Goal: Transaction & Acquisition: Purchase product/service

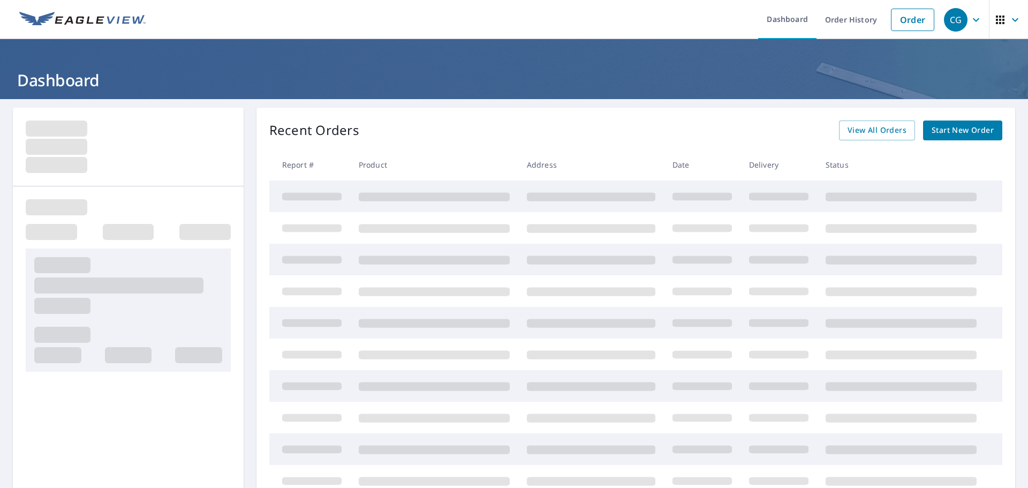
click at [936, 128] on span "Start New Order" at bounding box center [963, 130] width 62 height 13
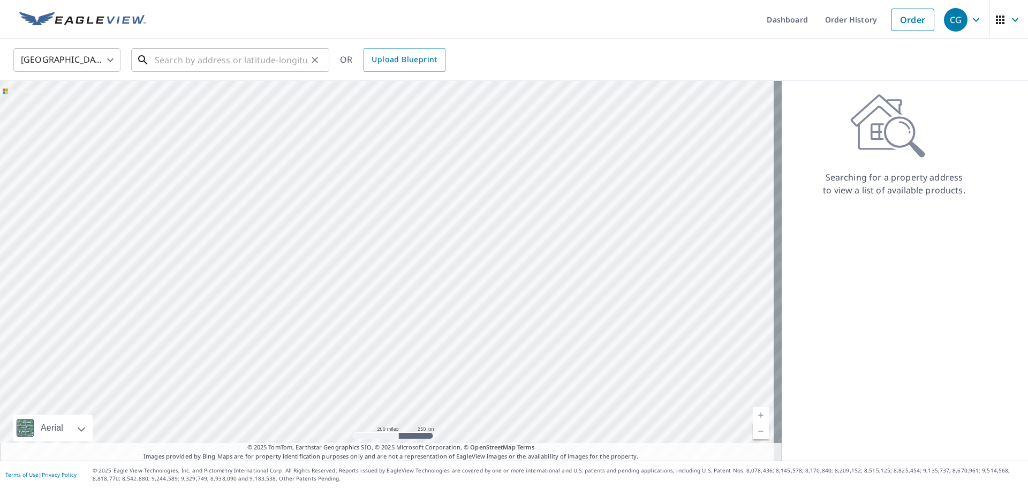
click at [233, 60] on input "text" at bounding box center [231, 60] width 153 height 30
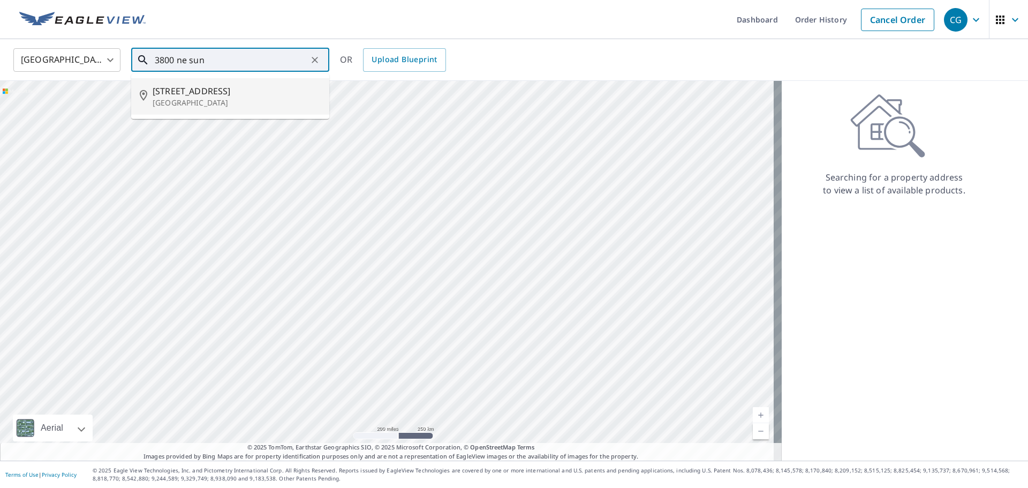
click at [216, 101] on p "[GEOGRAPHIC_DATA]" at bounding box center [237, 102] width 168 height 11
type input "[STREET_ADDRESS]"
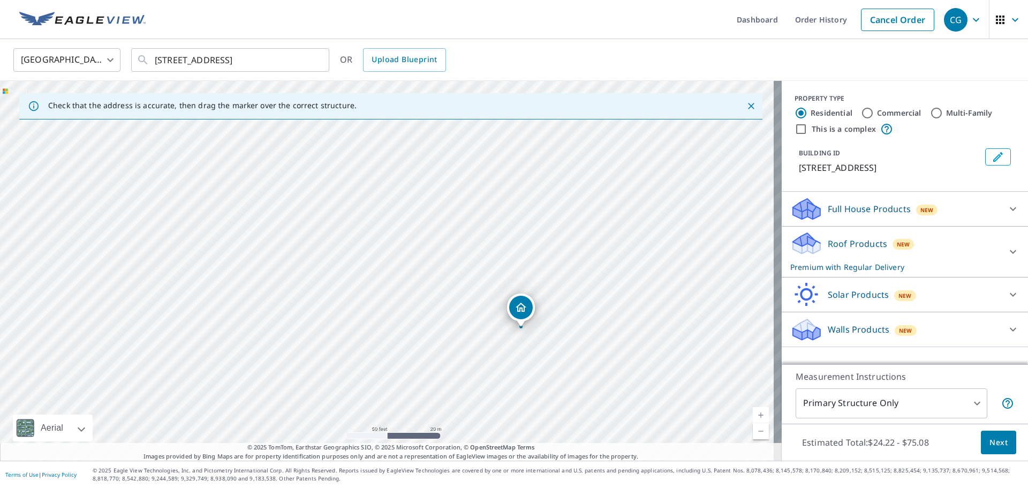
drag, startPoint x: 296, startPoint y: 252, endPoint x: 431, endPoint y: 310, distance: 147.0
click at [431, 310] on div "[STREET_ADDRESS]" at bounding box center [391, 271] width 782 height 380
drag, startPoint x: 278, startPoint y: 222, endPoint x: 446, endPoint y: 308, distance: 188.7
click at [446, 308] on div "[STREET_ADDRESS]" at bounding box center [391, 271] width 782 height 380
drag, startPoint x: 483, startPoint y: 303, endPoint x: 386, endPoint y: 209, distance: 134.8
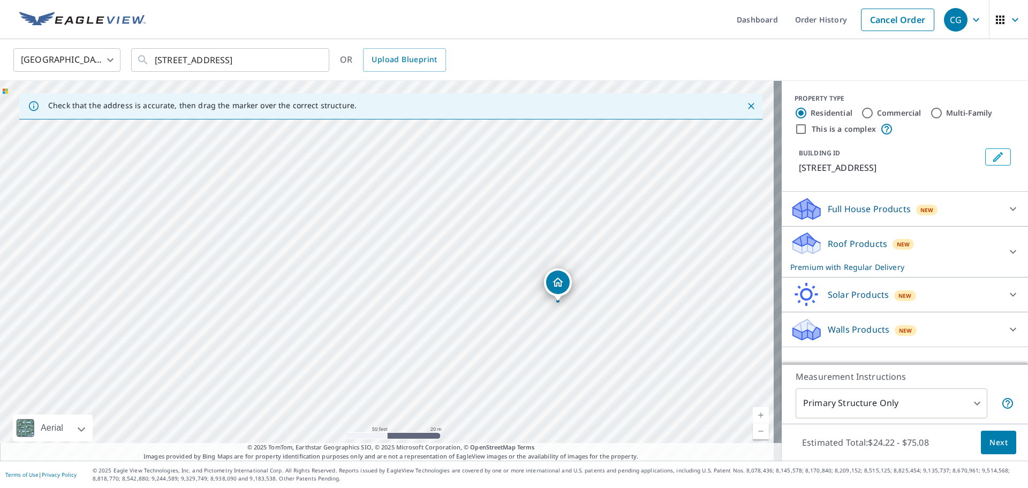
click at [386, 209] on div "[STREET_ADDRESS]" at bounding box center [391, 271] width 782 height 380
click at [930, 114] on input "Multi-Family" at bounding box center [936, 113] width 13 height 13
radio input "true"
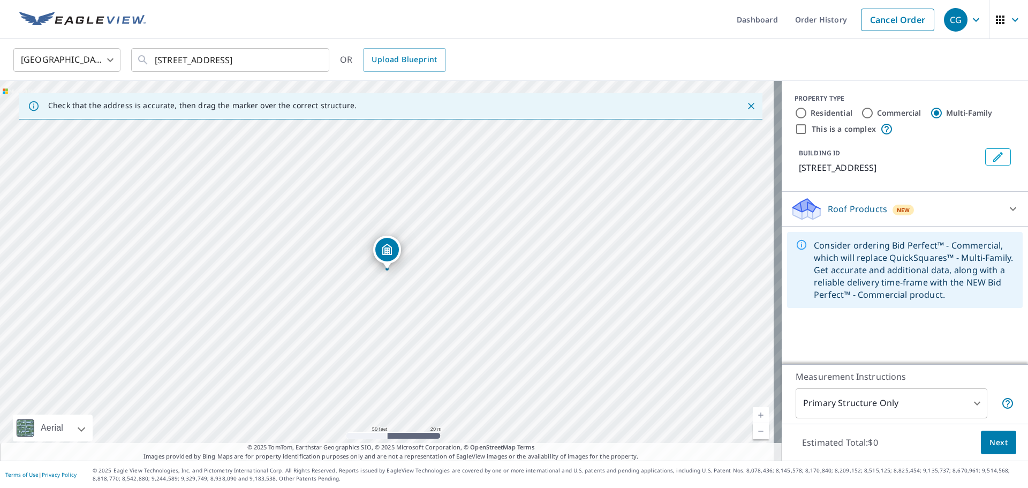
click at [300, 235] on div "[STREET_ADDRESS]" at bounding box center [391, 271] width 782 height 380
click at [795, 131] on input "This is a complex" at bounding box center [801, 129] width 13 height 13
checkbox input "true"
radio input "true"
type input "4"
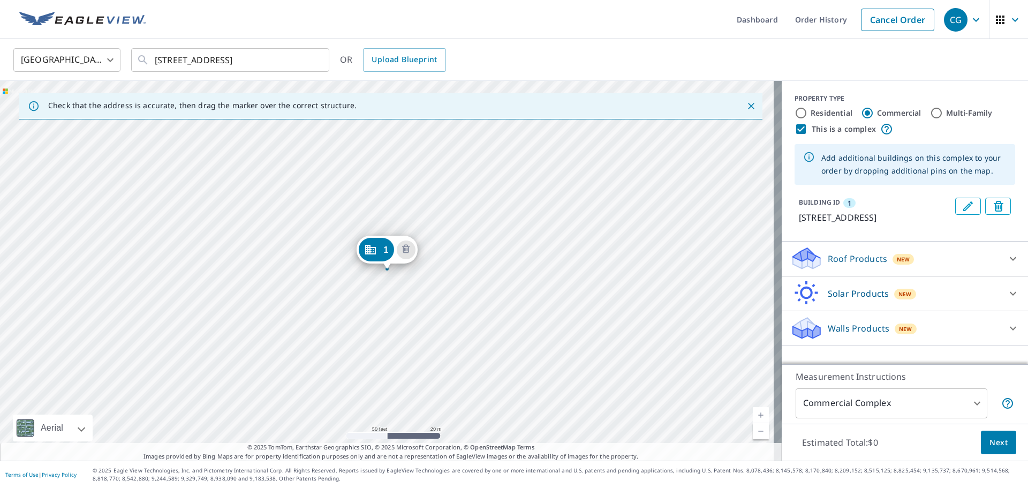
click at [795, 130] on input "This is a complex" at bounding box center [801, 129] width 13 height 13
checkbox input "false"
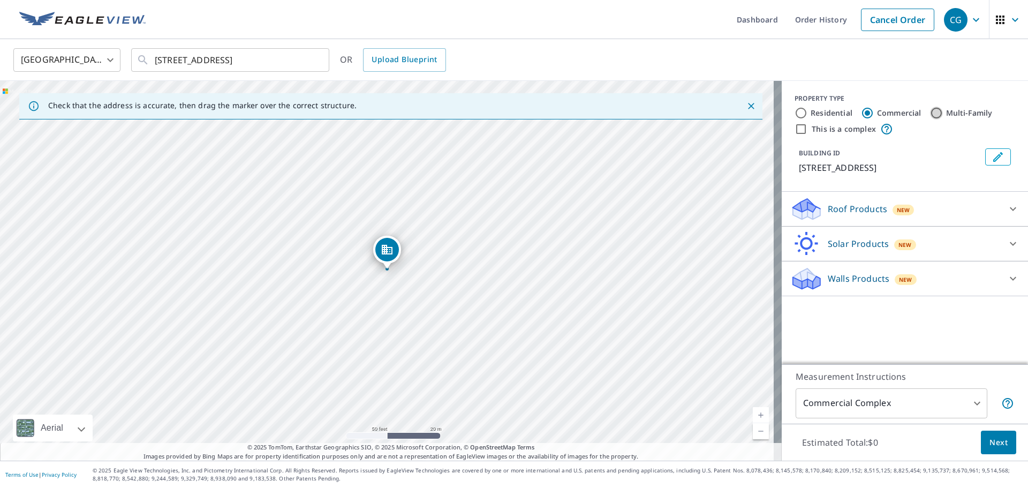
click at [930, 112] on input "Multi-Family" at bounding box center [936, 113] width 13 height 13
radio input "true"
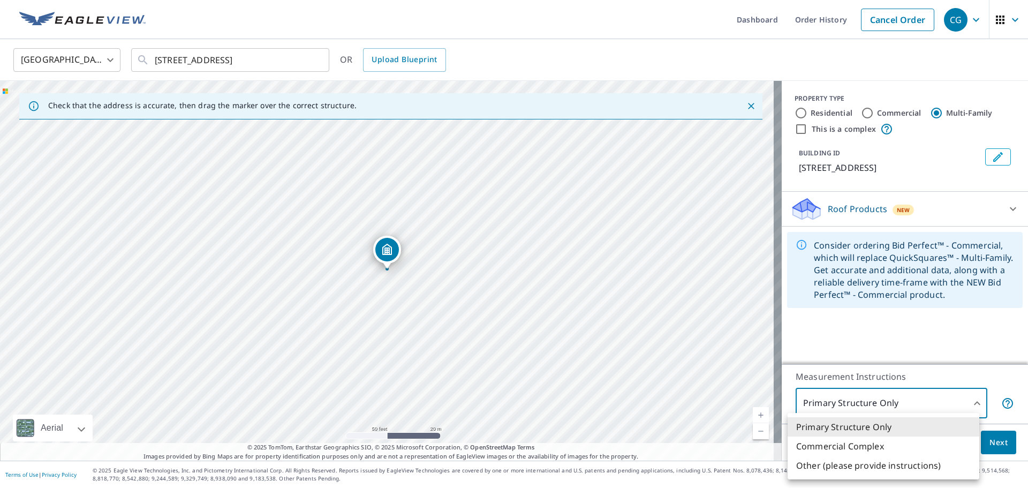
click at [960, 395] on body "CG CG Dashboard Order History Cancel Order CG [GEOGRAPHIC_DATA] US ​ [STREET_AD…" at bounding box center [514, 244] width 1028 height 488
drag, startPoint x: 410, startPoint y: 307, endPoint x: 529, endPoint y: 351, distance: 126.2
click at [529, 351] on div at bounding box center [514, 244] width 1028 height 488
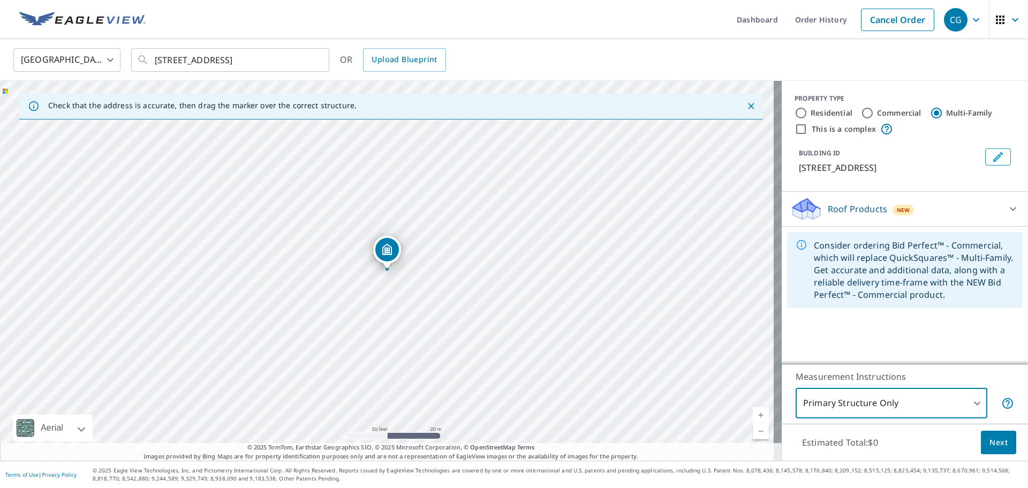
click at [962, 400] on body "CG CG Dashboard Order History Cancel Order CG [GEOGRAPHIC_DATA] US ​ [STREET_AD…" at bounding box center [514, 244] width 1028 height 488
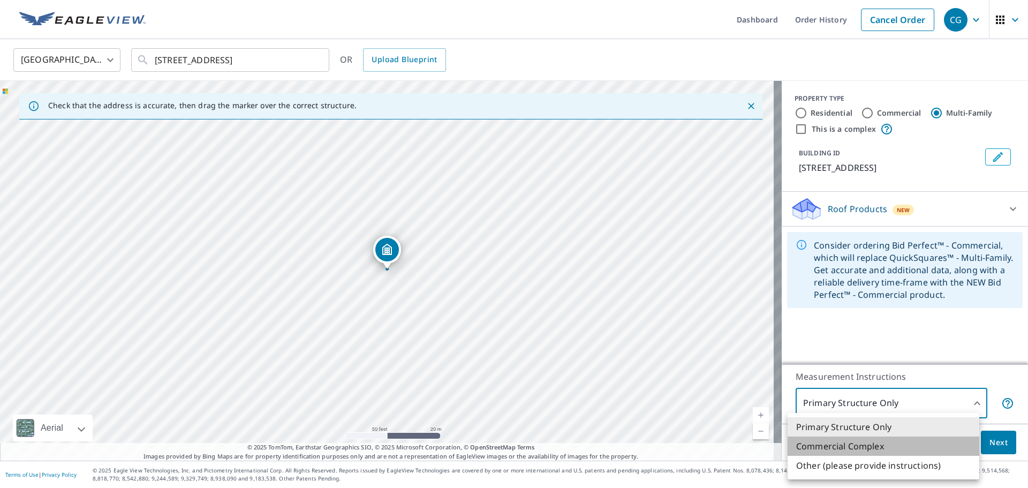
click at [877, 447] on li "Commercial Complex" at bounding box center [884, 445] width 192 height 19
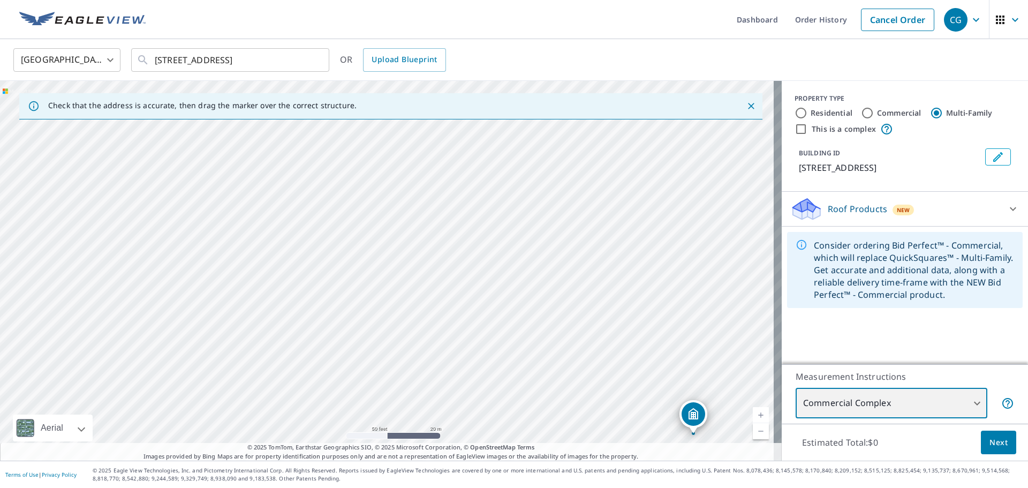
drag, startPoint x: 466, startPoint y: 261, endPoint x: 794, endPoint y: 436, distance: 372.0
click at [794, 436] on div "Check that the address is accurate, then drag the marker over the correct struc…" at bounding box center [514, 271] width 1028 height 380
click at [505, 277] on div "[STREET_ADDRESS]" at bounding box center [391, 271] width 782 height 380
click at [470, 282] on div "[STREET_ADDRESS]" at bounding box center [391, 271] width 782 height 380
click at [401, 277] on div "[STREET_ADDRESS]" at bounding box center [391, 271] width 782 height 380
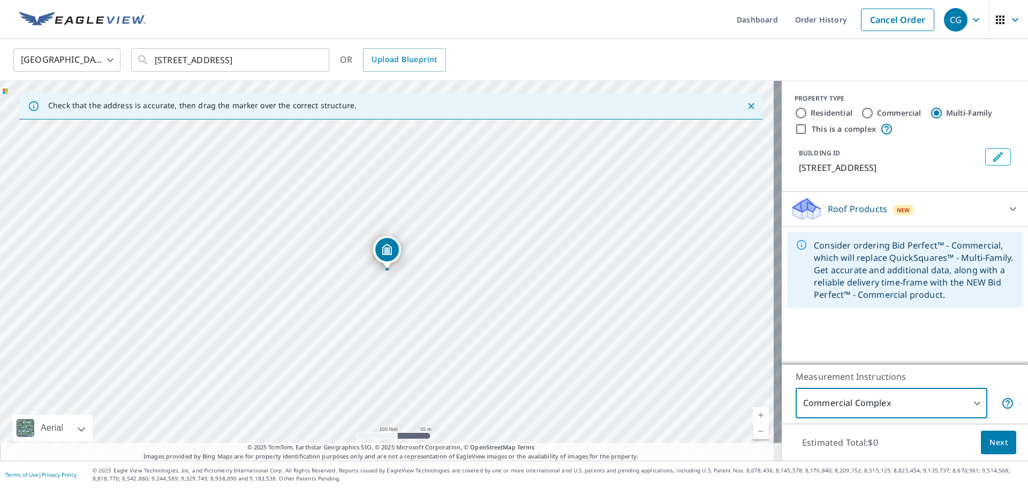
click at [956, 397] on body "CG CG Dashboard Order History Cancel Order CG [GEOGRAPHIC_DATA] US ​ [STREET_AD…" at bounding box center [514, 244] width 1028 height 488
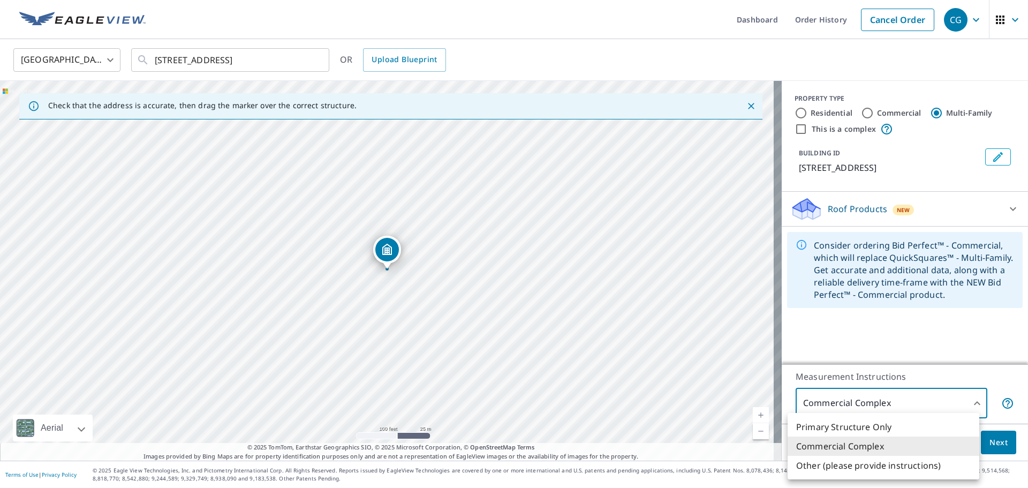
click at [881, 464] on li "Other (please provide instructions)" at bounding box center [884, 465] width 192 height 19
type input "5"
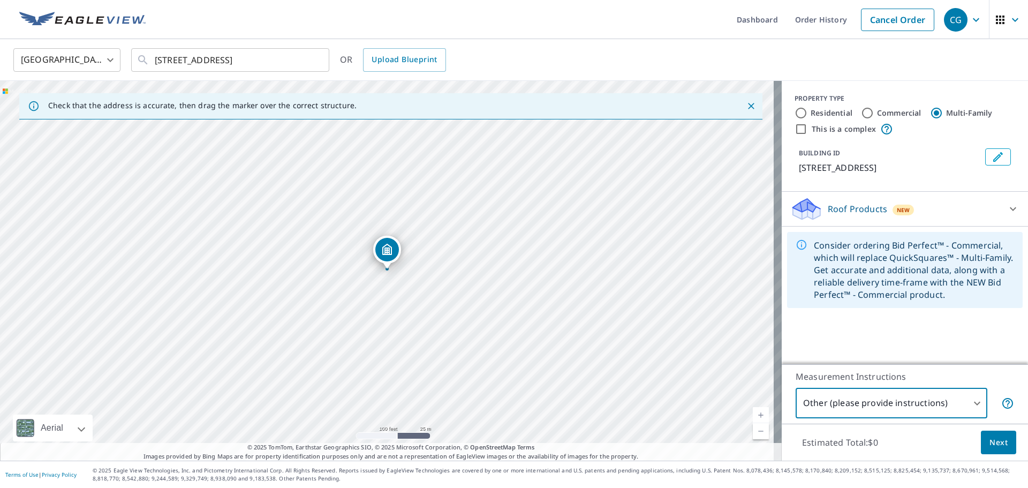
click at [991, 443] on span "Next" at bounding box center [999, 442] width 18 height 13
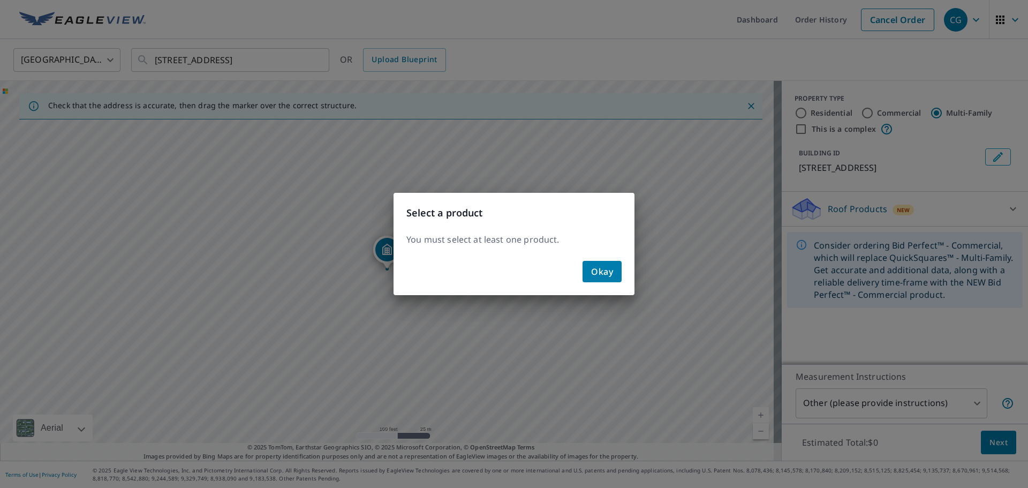
click at [615, 275] on button "Okay" at bounding box center [602, 271] width 39 height 21
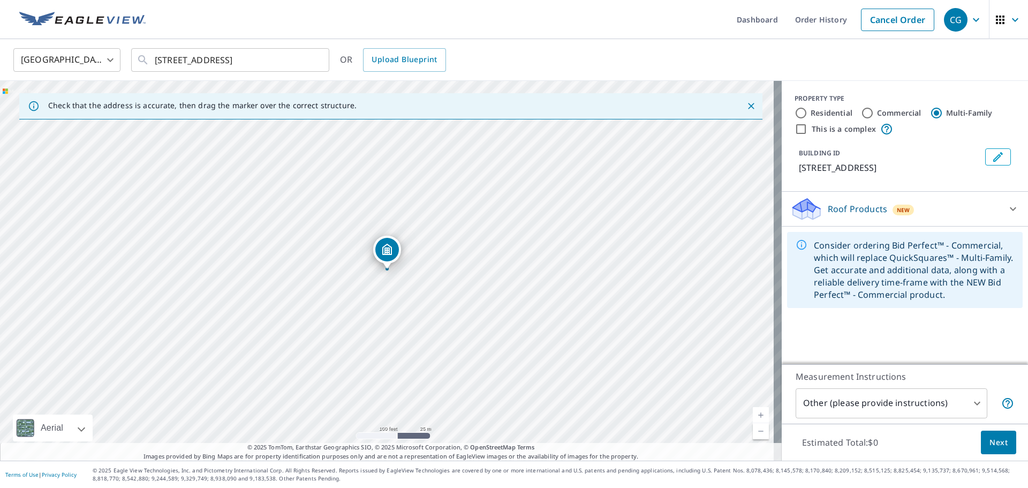
click at [940, 219] on div "Roof Products New" at bounding box center [895, 209] width 210 height 25
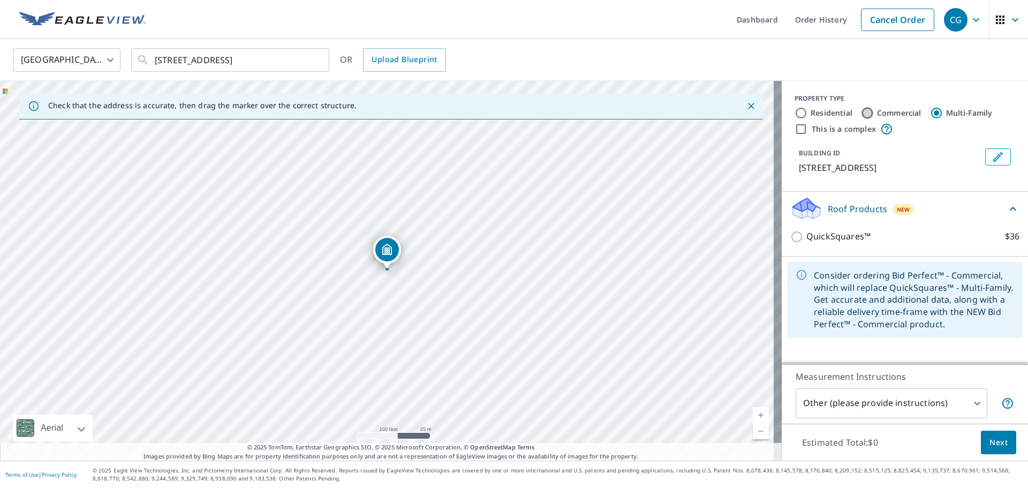
click at [861, 111] on input "Commercial" at bounding box center [867, 113] width 13 height 13
radio input "true"
type input "4"
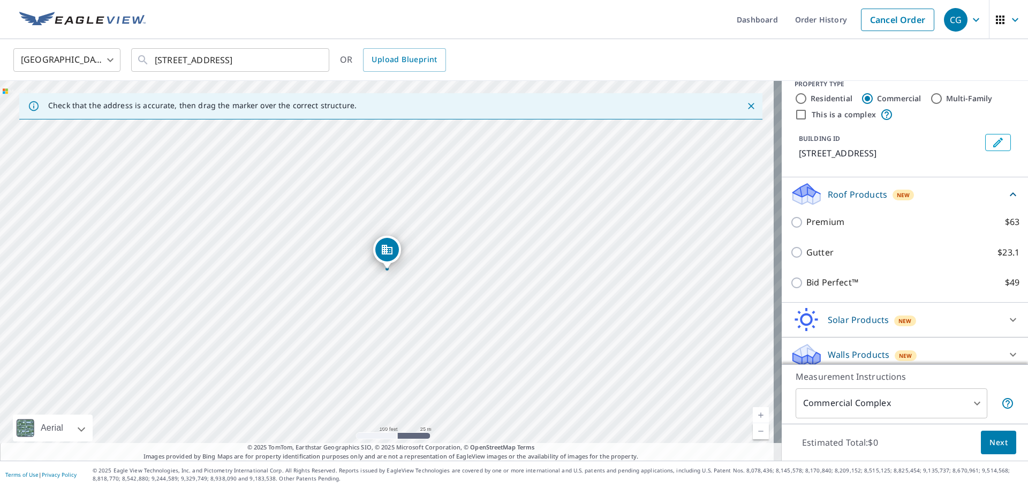
scroll to position [22, 0]
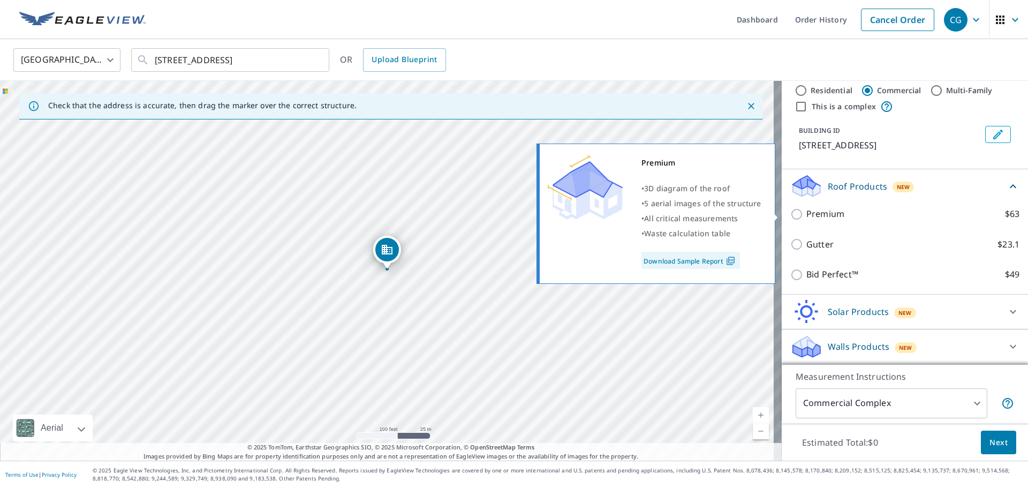
click at [794, 215] on input "Premium $63" at bounding box center [798, 214] width 16 height 13
checkbox input "true"
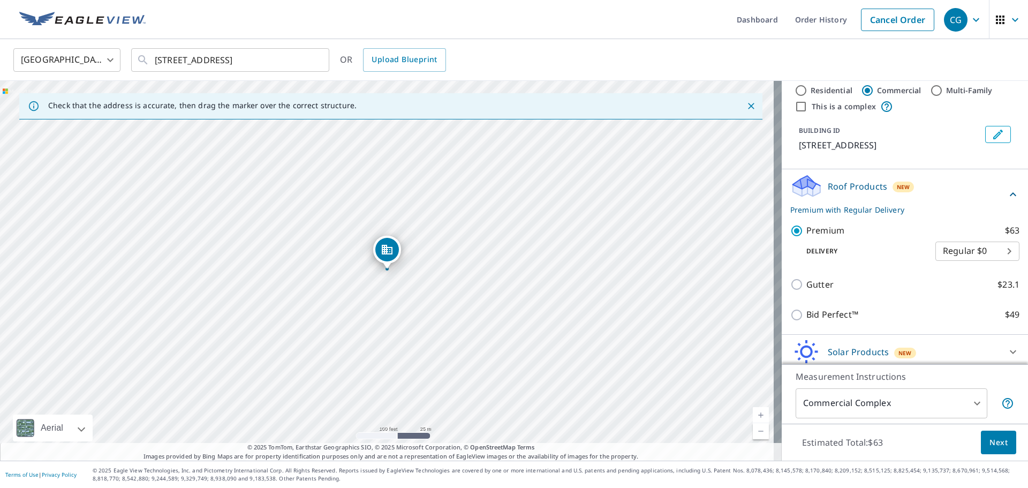
click at [964, 258] on body "CG CG Dashboard Order History Cancel Order CG [GEOGRAPHIC_DATA] US ​ [STREET_AD…" at bounding box center [514, 244] width 1028 height 488
click at [964, 256] on li "Regular $0" at bounding box center [961, 251] width 84 height 19
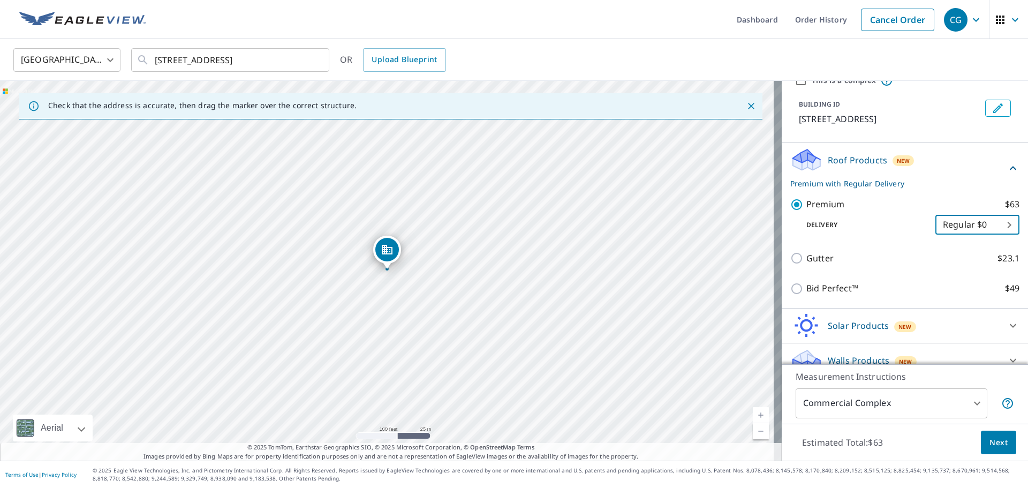
scroll to position [63, 0]
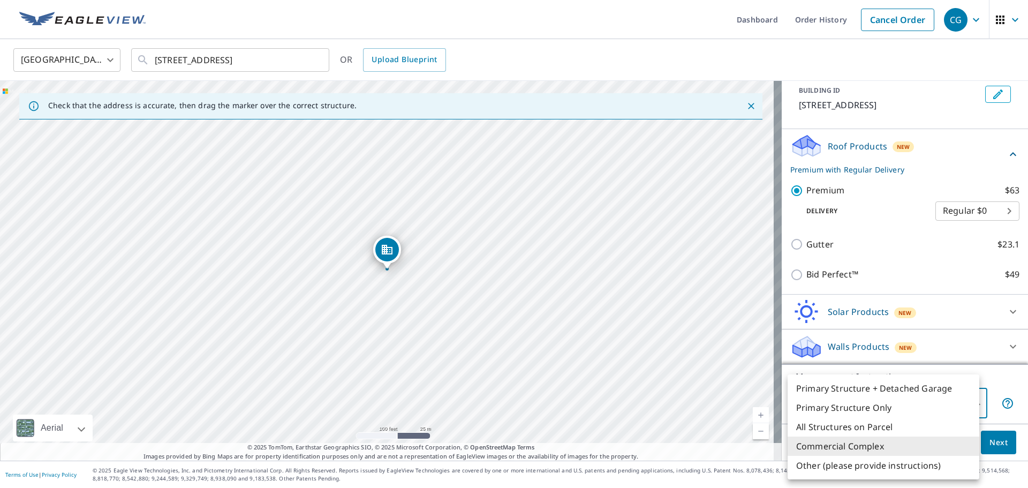
click at [968, 400] on body "CG CG Dashboard Order History Cancel Order CG [GEOGRAPHIC_DATA] US ​ [STREET_AD…" at bounding box center [514, 244] width 1028 height 488
click at [912, 464] on li "Other (please provide instructions)" at bounding box center [884, 465] width 192 height 19
type input "5"
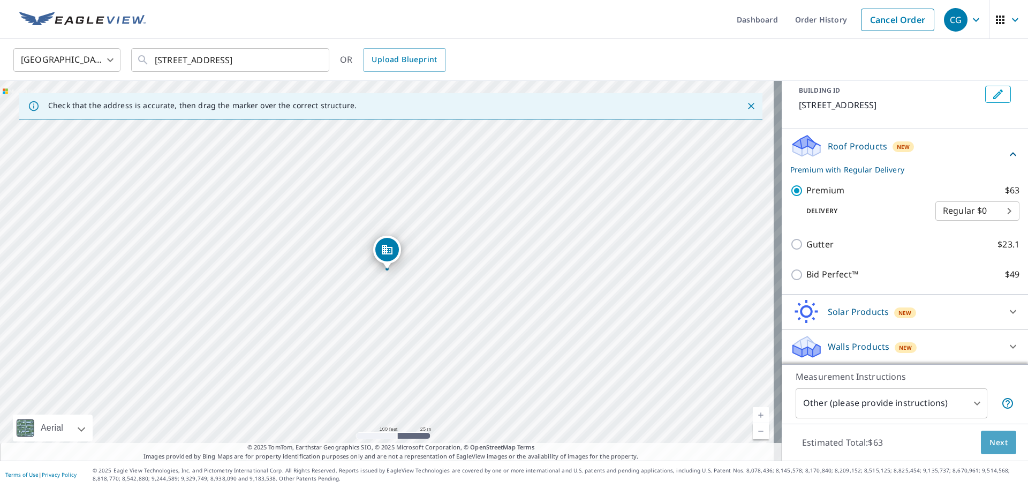
click at [990, 448] on span "Next" at bounding box center [999, 442] width 18 height 13
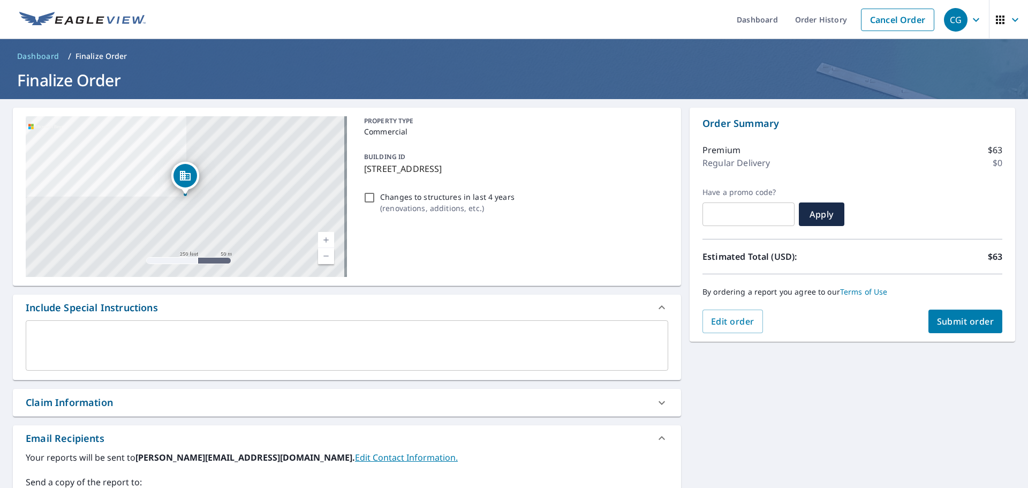
click at [367, 334] on textarea at bounding box center [347, 345] width 628 height 31
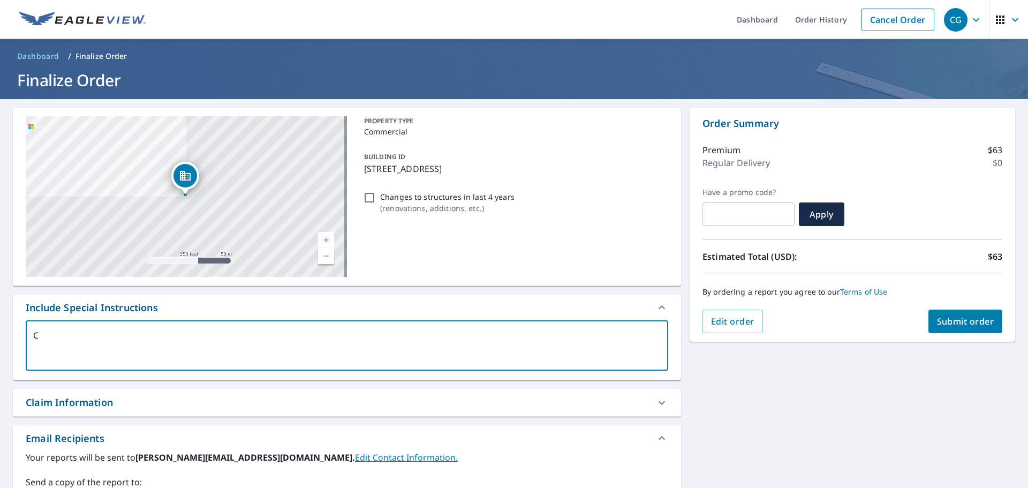
type textarea "C"
type textarea "x"
checkbox input "true"
type textarea "Ca"
type textarea "x"
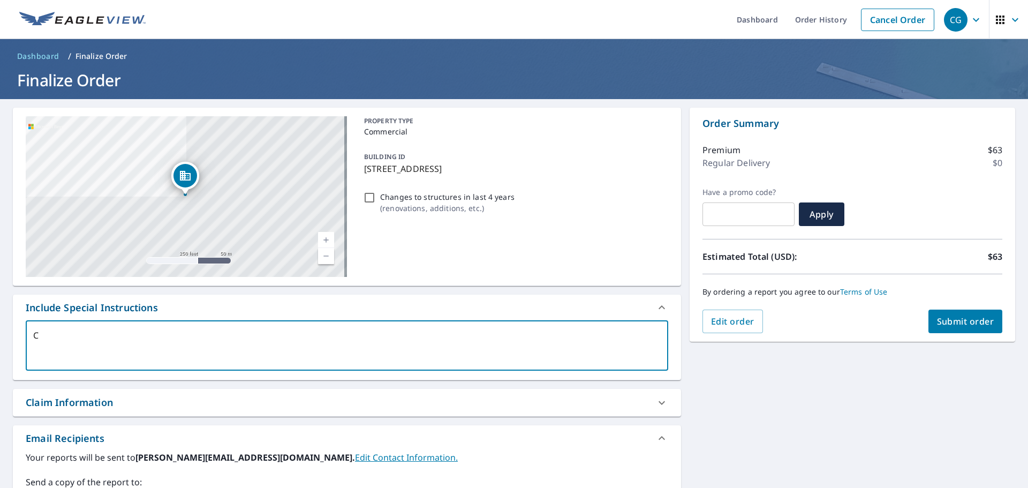
checkbox input "true"
type textarea "Can"
type textarea "x"
checkbox input "true"
type textarea "Can"
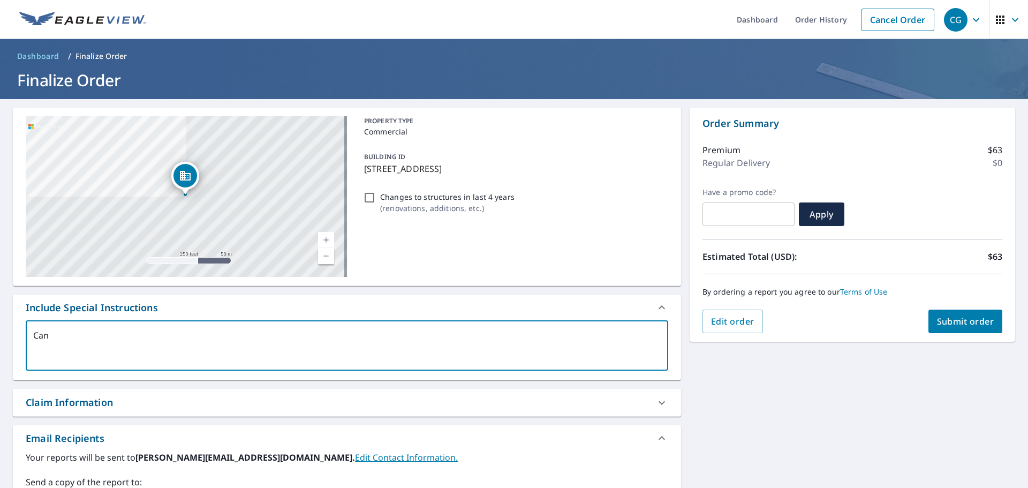
type textarea "x"
checkbox input "true"
type textarea "Can I"
type textarea "x"
checkbox input "true"
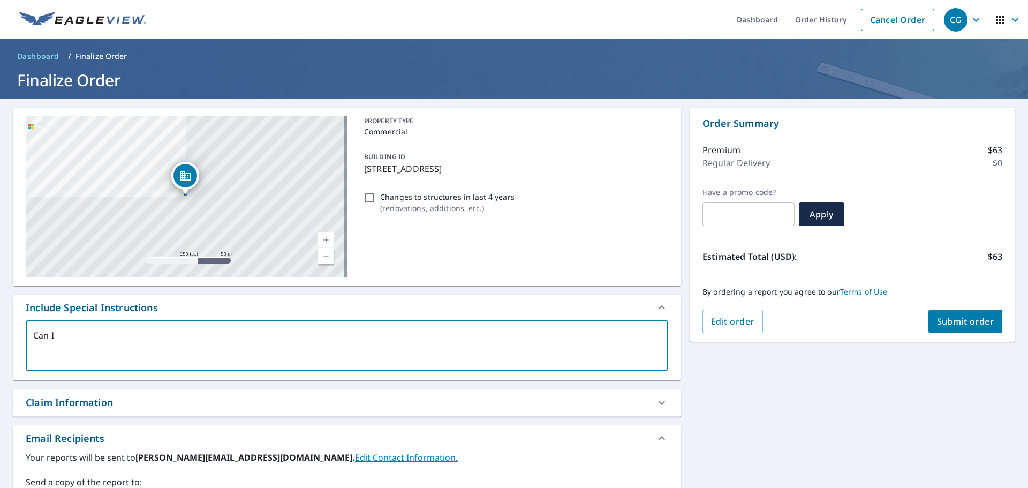
type textarea "Can I"
type textarea "x"
checkbox input "true"
type textarea "Can I g"
type textarea "x"
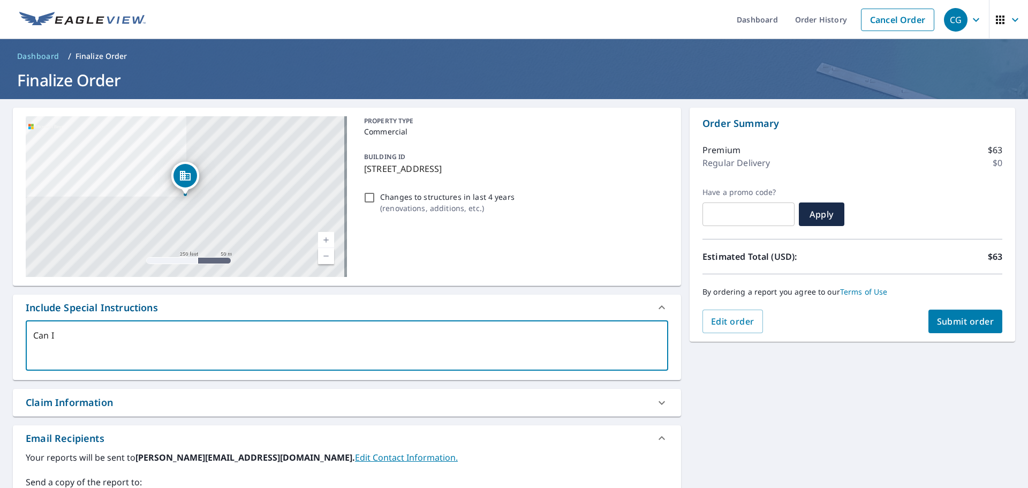
checkbox input "true"
type textarea "Can I ge"
type textarea "x"
checkbox input "true"
type textarea "Can I get"
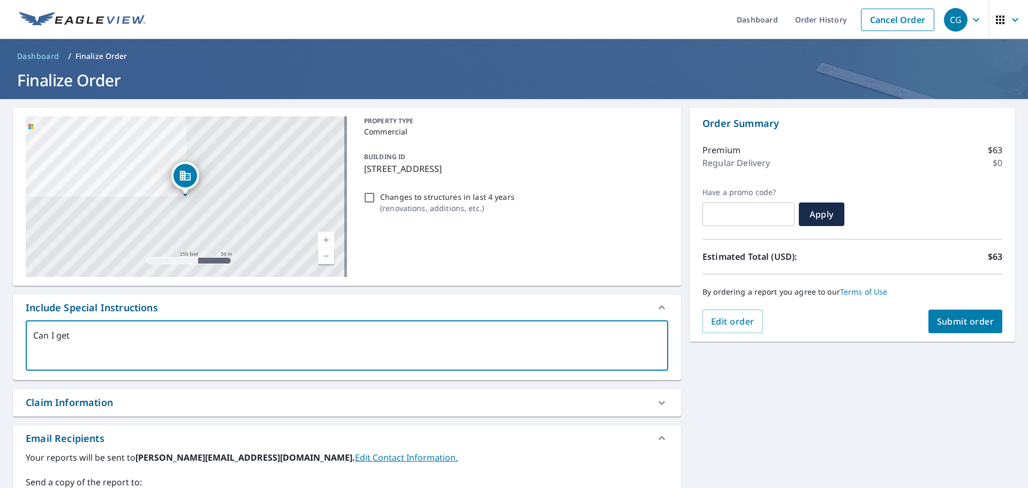
type textarea "x"
checkbox input "true"
type textarea "Can I get"
type textarea "x"
checkbox input "true"
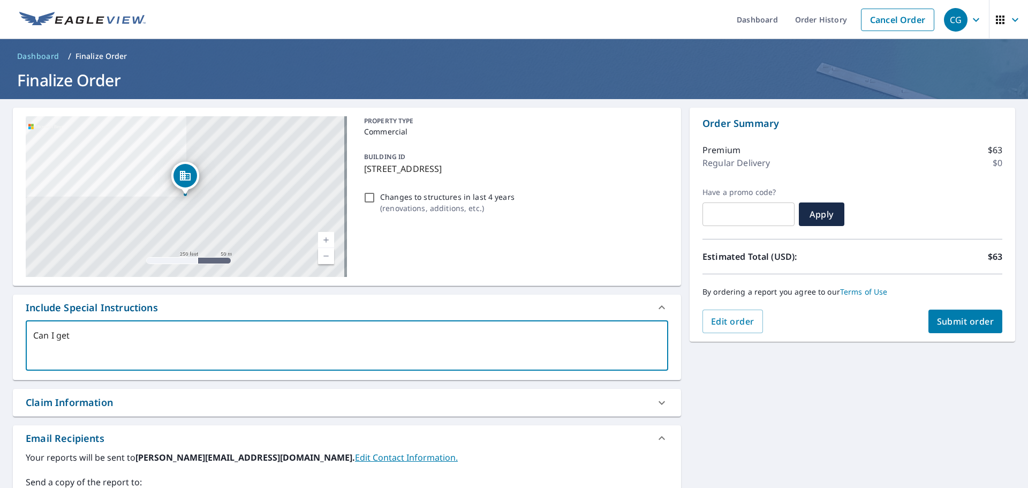
type textarea "Can I get m"
type textarea "x"
checkbox input "true"
type textarea "Can I get me"
type textarea "x"
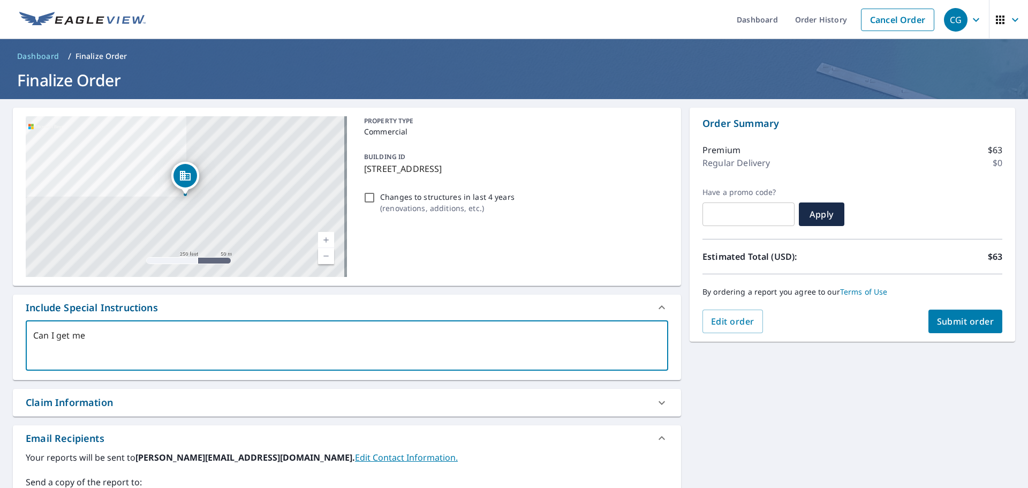
checkbox input "true"
type textarea "Can I get mea"
type textarea "x"
checkbox input "true"
type textarea "Can I get meaa"
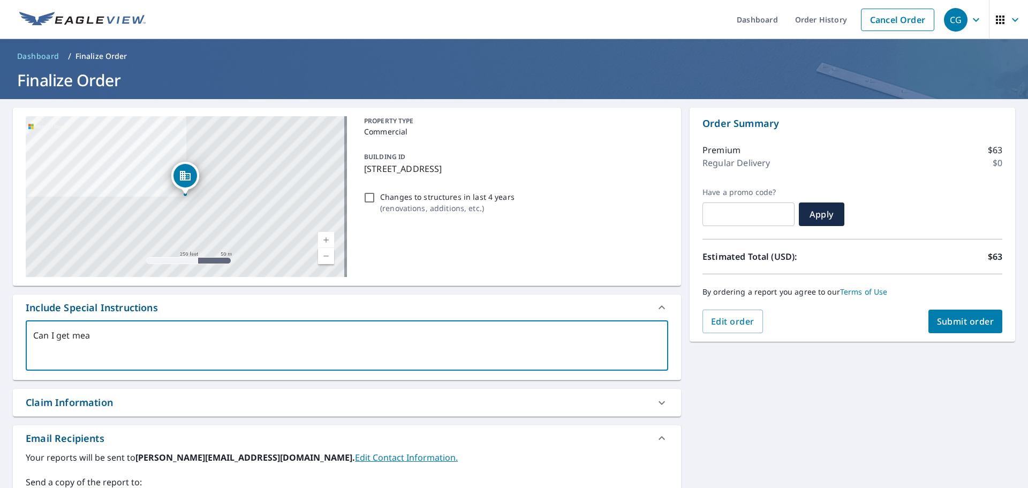
type textarea "x"
checkbox input "true"
type textarea "Can I get meaas"
type textarea "x"
checkbox input "true"
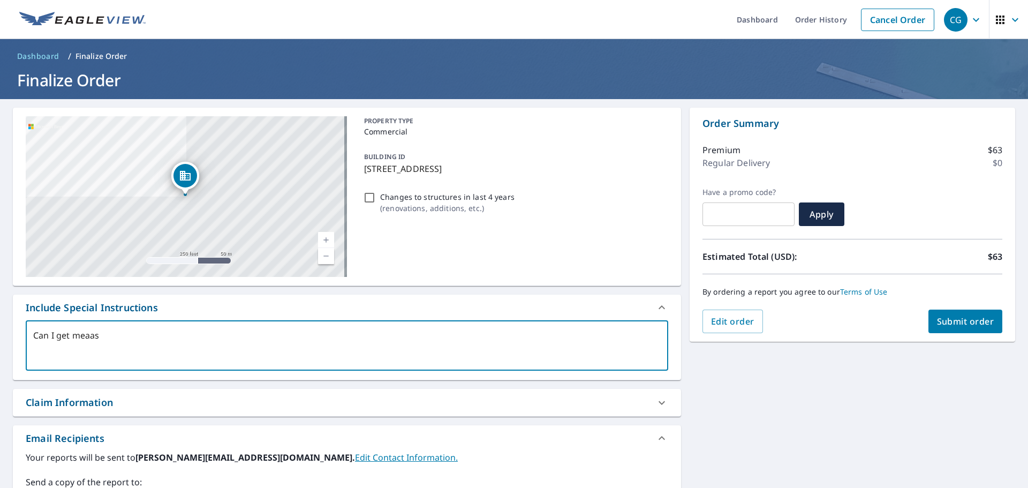
type textarea "Can I get meaasu"
type textarea "x"
checkbox input "true"
type textarea "Can I get meaasur"
type textarea "x"
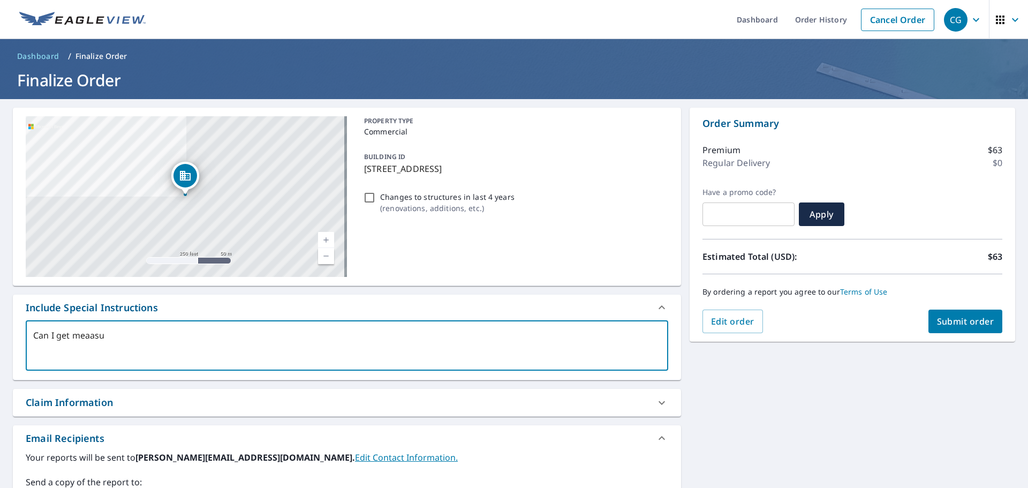
checkbox input "true"
type textarea "Can I get meaasure"
type textarea "x"
checkbox input "true"
type textarea "Can I get meaasure"
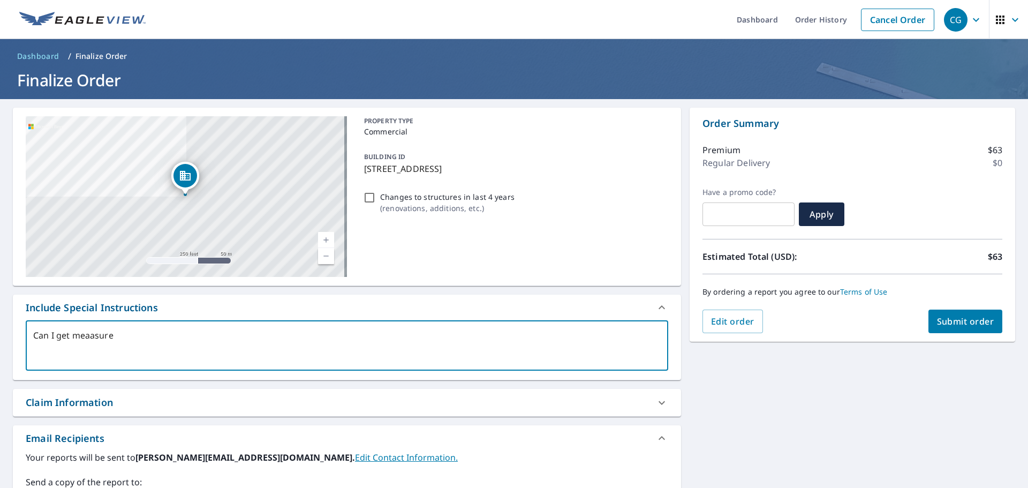
type textarea "x"
checkbox input "true"
type textarea "Can I get meaasure"
type textarea "x"
checkbox input "true"
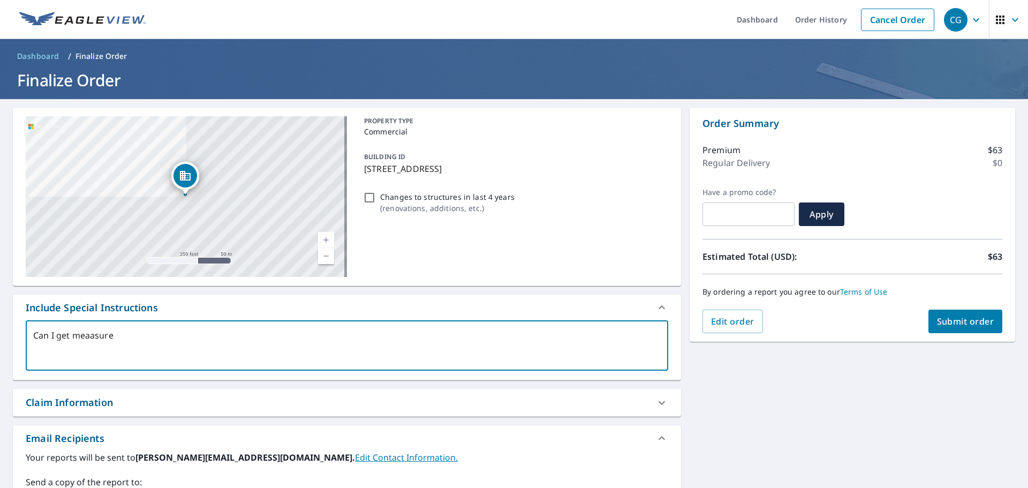
type textarea "Can I get meaasur"
type textarea "x"
checkbox input "true"
type textarea "Can I get meaasu"
type textarea "x"
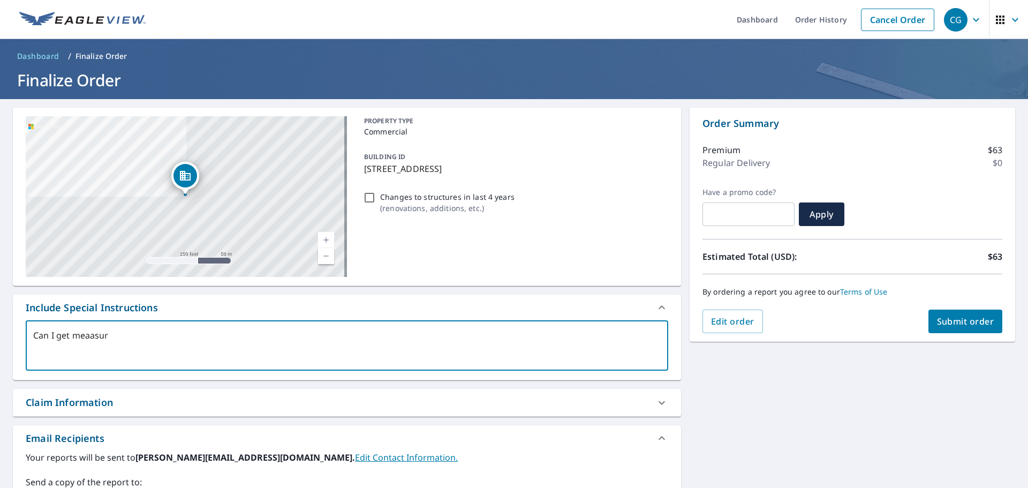
checkbox input "true"
type textarea "Can I get meaas"
type textarea "x"
checkbox input "true"
type textarea "Can I get meaa"
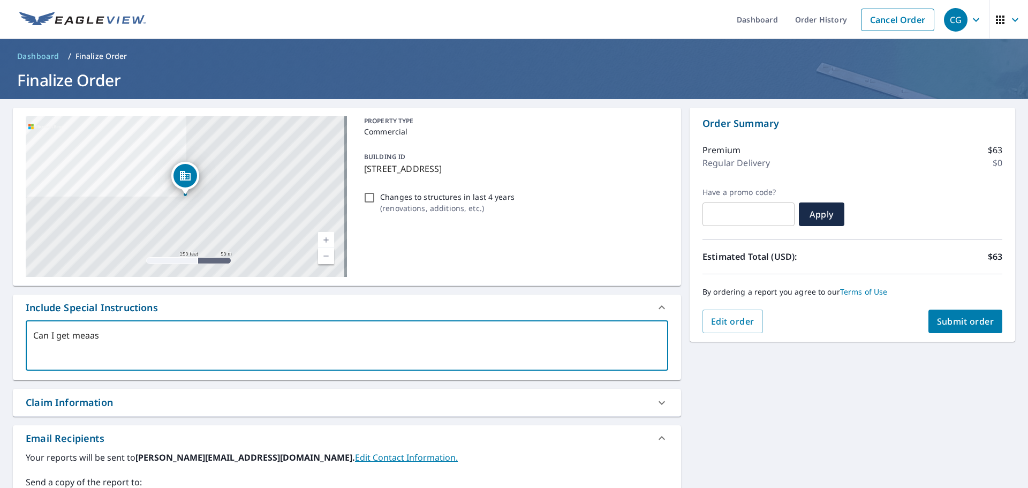
type textarea "x"
checkbox input "true"
type textarea "Can I get mea"
type textarea "x"
checkbox input "true"
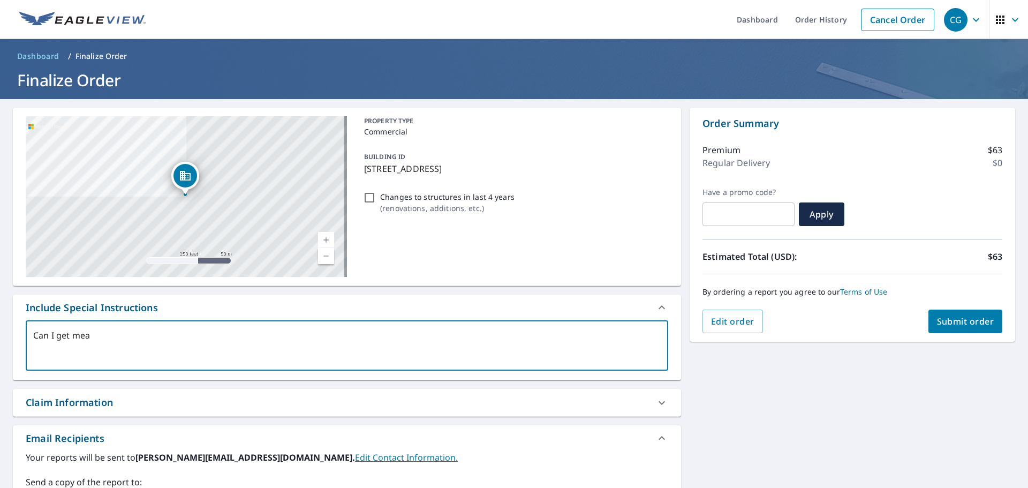
type textarea "Can I get meas"
type textarea "x"
checkbox input "true"
type textarea "Can I get measu"
type textarea "x"
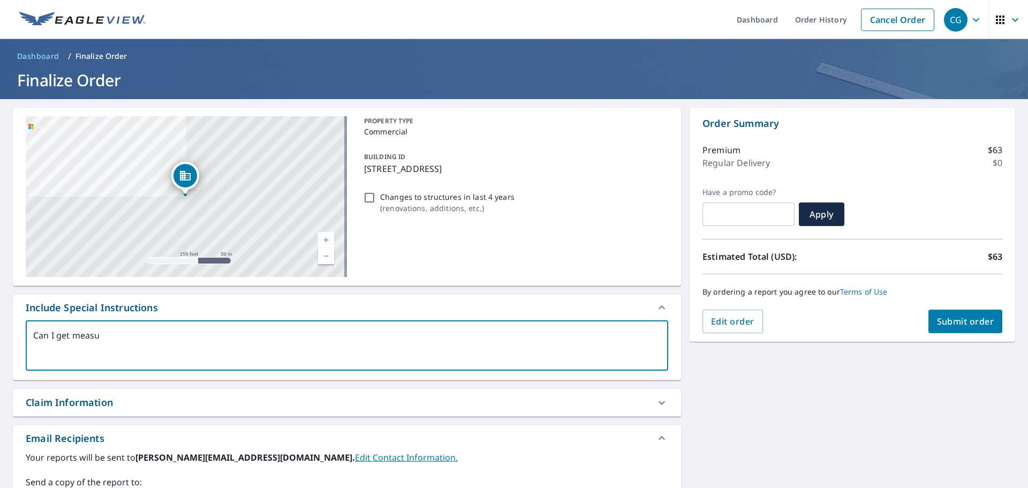
checkbox input "true"
type textarea "Can I get measue"
type textarea "x"
checkbox input "true"
type textarea "Can I get measuem"
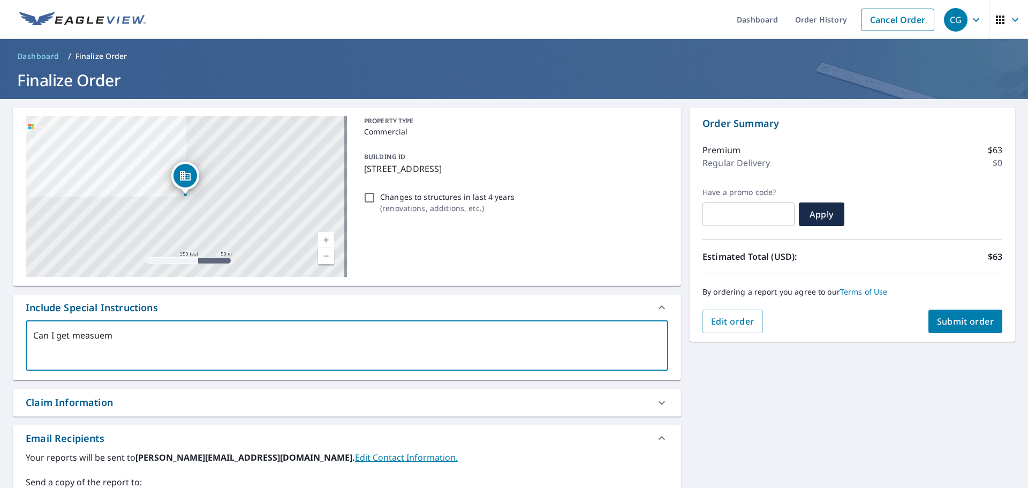
type textarea "x"
checkbox input "true"
type textarea "Can I get measuemn"
type textarea "x"
checkbox input "true"
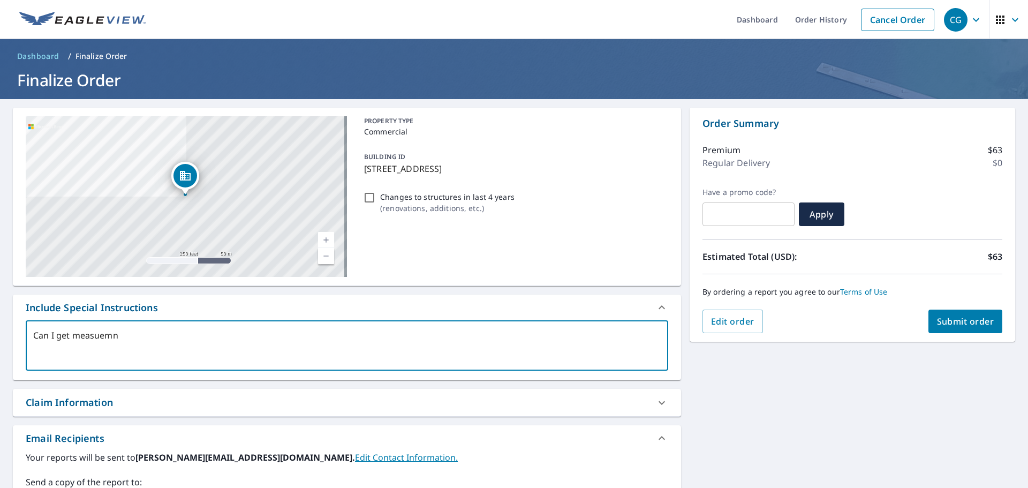
type textarea "Can I get measuemnt"
type textarea "x"
checkbox input "true"
type textarea "Can I get measuemnts"
type textarea "x"
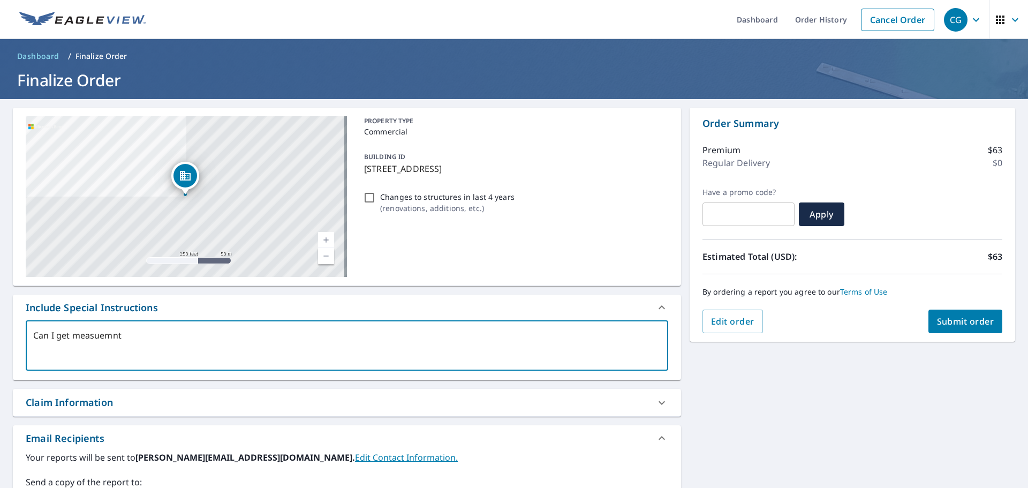
checkbox input "true"
type textarea "Can I get measuemnts"
type textarea "x"
checkbox input "true"
type textarea "Can I get measuemnts f"
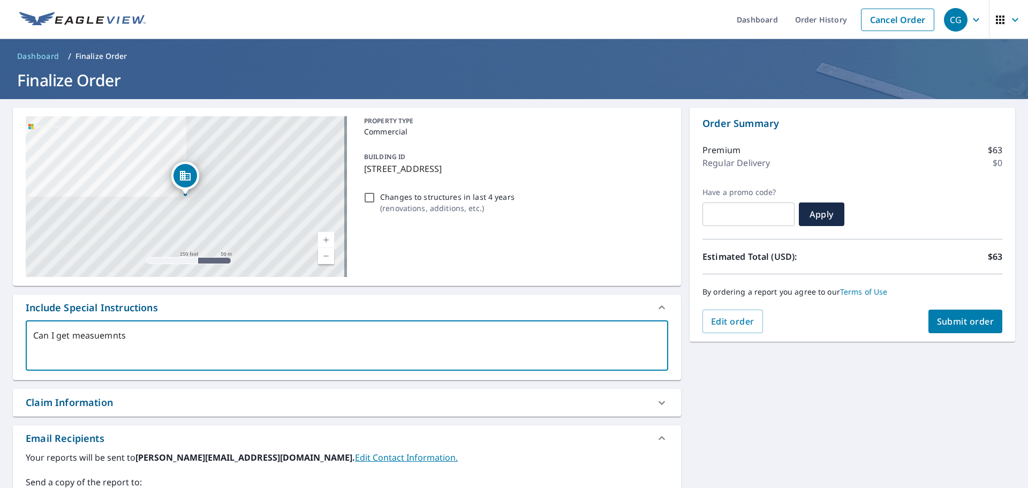
type textarea "x"
checkbox input "true"
type textarea "Can I get measuemnts fo"
type textarea "x"
checkbox input "true"
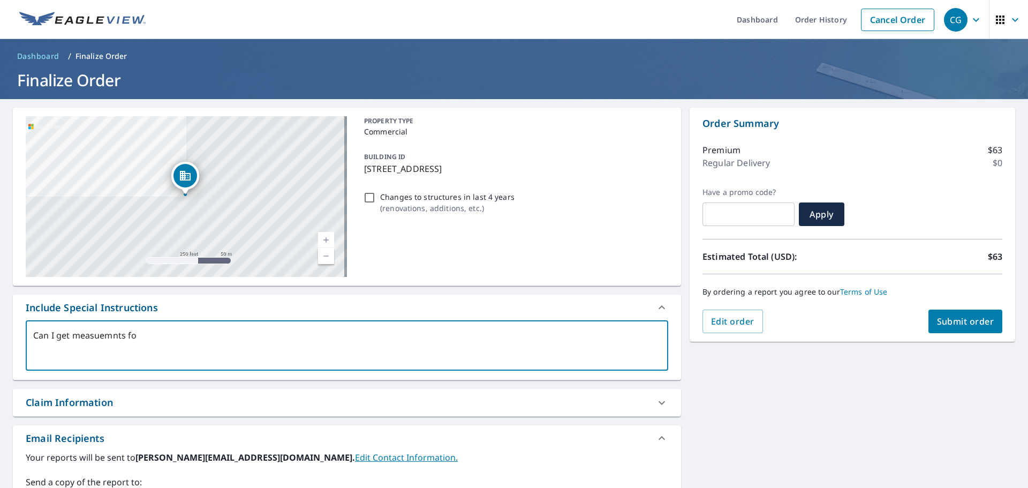
type textarea "Can I get measuemnts for"
type textarea "x"
checkbox input "true"
type textarea "Can I get measuemnts for"
type textarea "x"
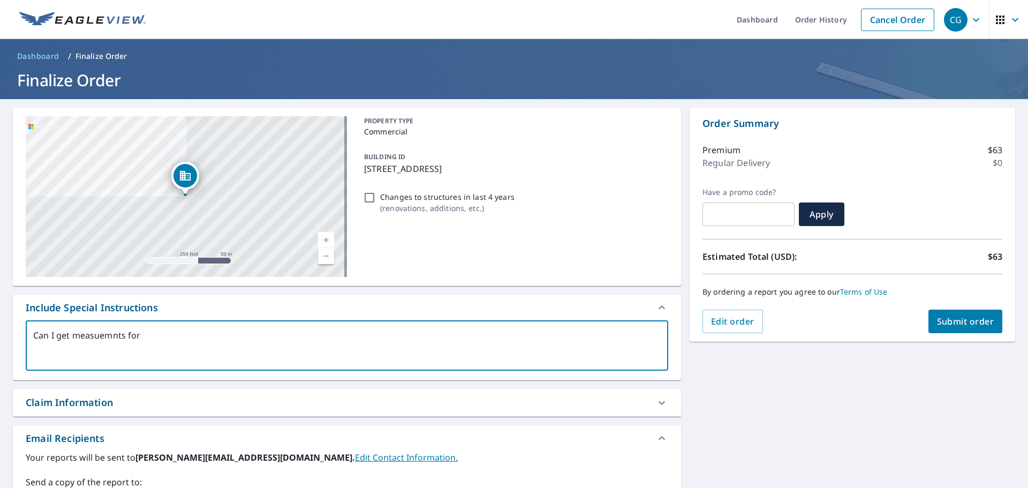
checkbox input "true"
type textarea "Can I get measuemnts for a"
type textarea "x"
checkbox input "true"
type textarea "Can I get measuemnts for al"
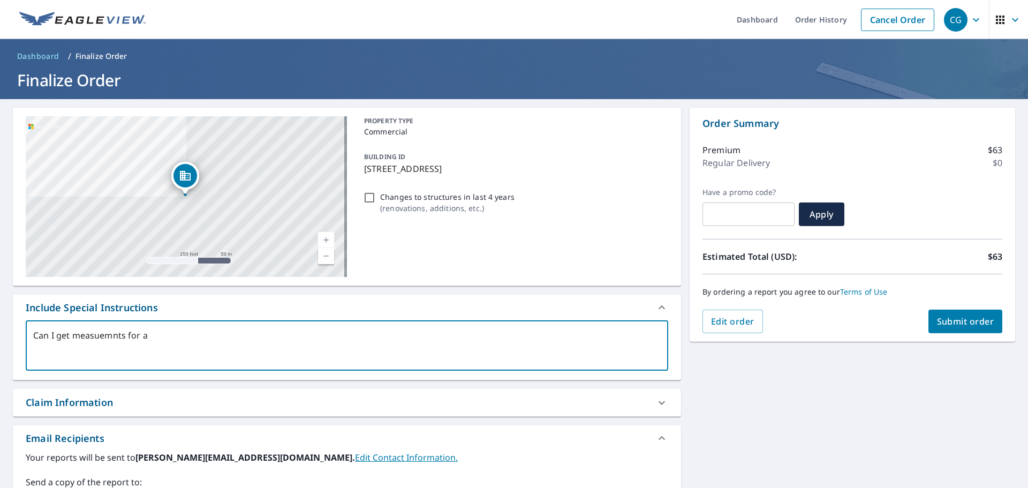
type textarea "x"
checkbox input "true"
type textarea "Can I get measuemnts for all"
type textarea "x"
checkbox input "true"
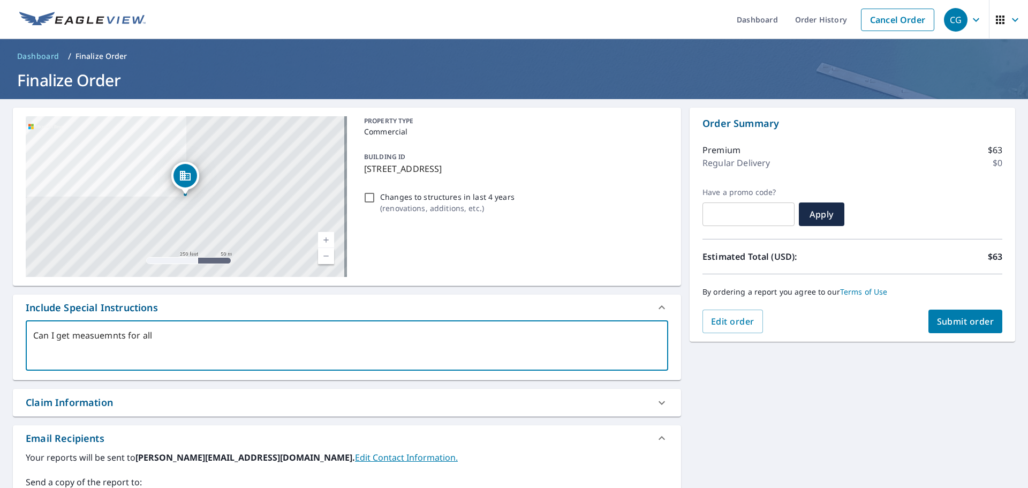
type textarea "Can I get measuemnts for all"
type textarea "x"
checkbox input "true"
type textarea "Can I get measuemnts for all b"
type textarea "x"
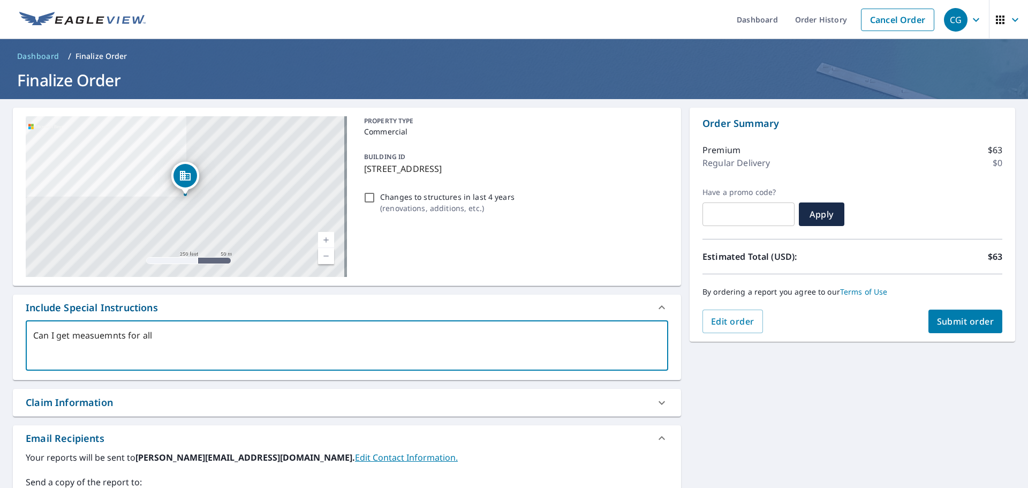
checkbox input "true"
type textarea "Can I get measuemnts for all bu"
type textarea "x"
checkbox input "true"
type textarea "Can I get measuemnts for all [PERSON_NAME]"
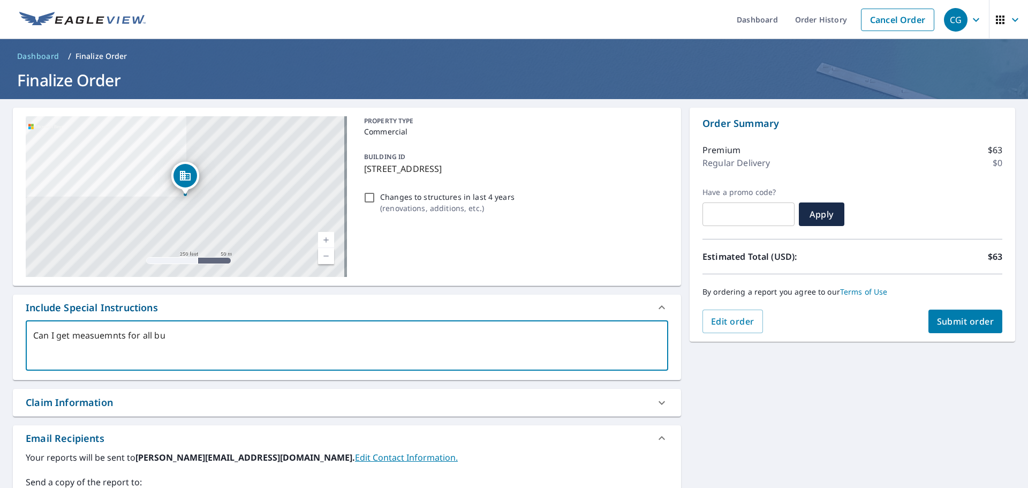
type textarea "x"
checkbox input "true"
type textarea "Can I get measuemnts for all buil"
type textarea "x"
checkbox input "true"
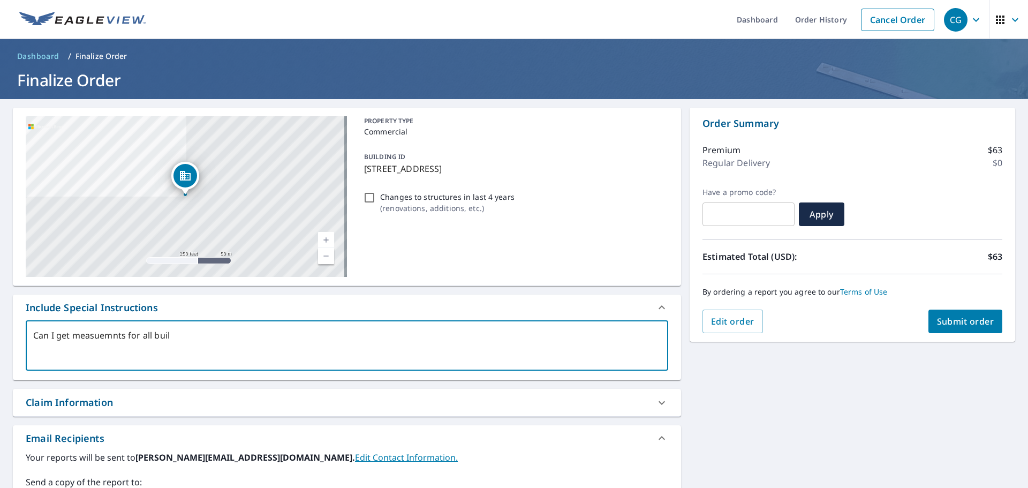
type textarea "Can I get measuemnts for all build"
type textarea "x"
checkbox input "true"
type textarea "Can I get measuemnts for all buildi"
type textarea "x"
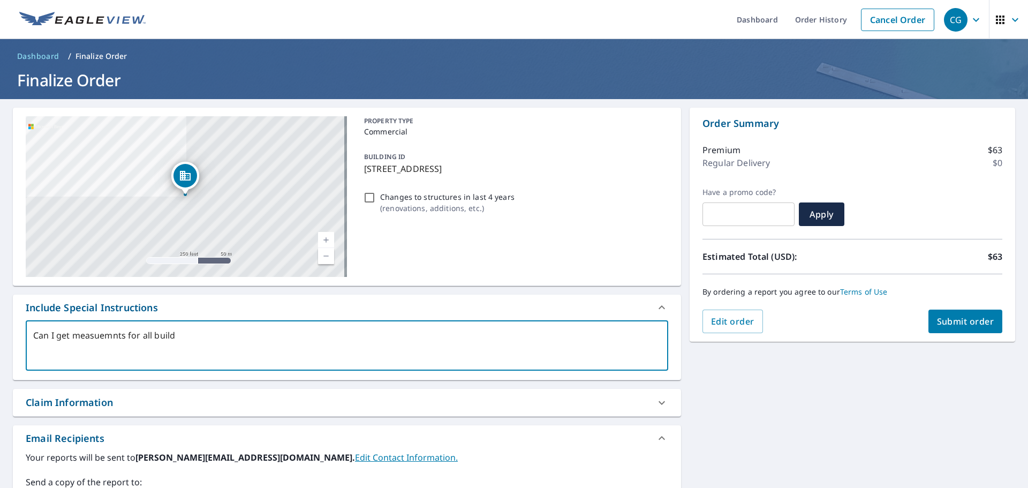
checkbox input "true"
type textarea "Can I get measuemnts for all buildin"
type textarea "x"
checkbox input "true"
type textarea "Can I get measuemnts for all building"
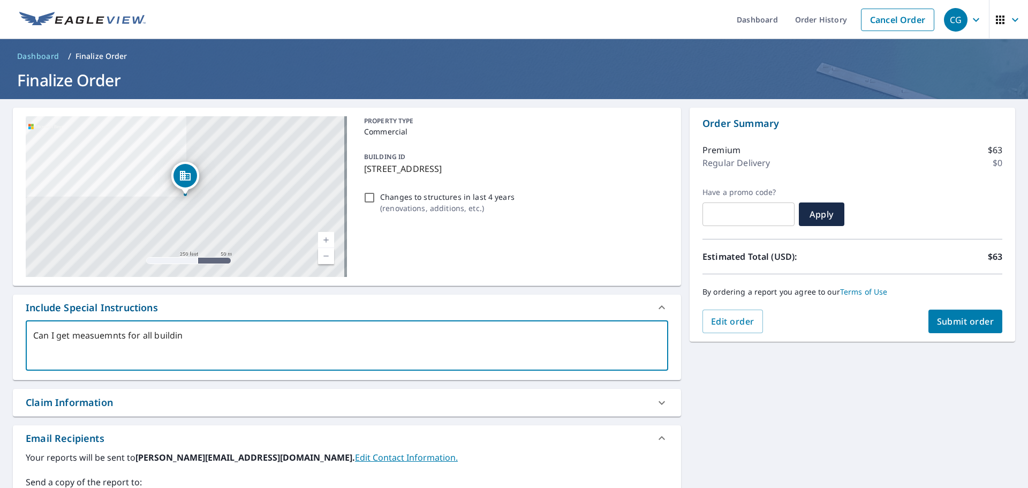
type textarea "x"
checkbox input "true"
type textarea "Can I get measuemnts for all buildings"
type textarea "x"
checkbox input "true"
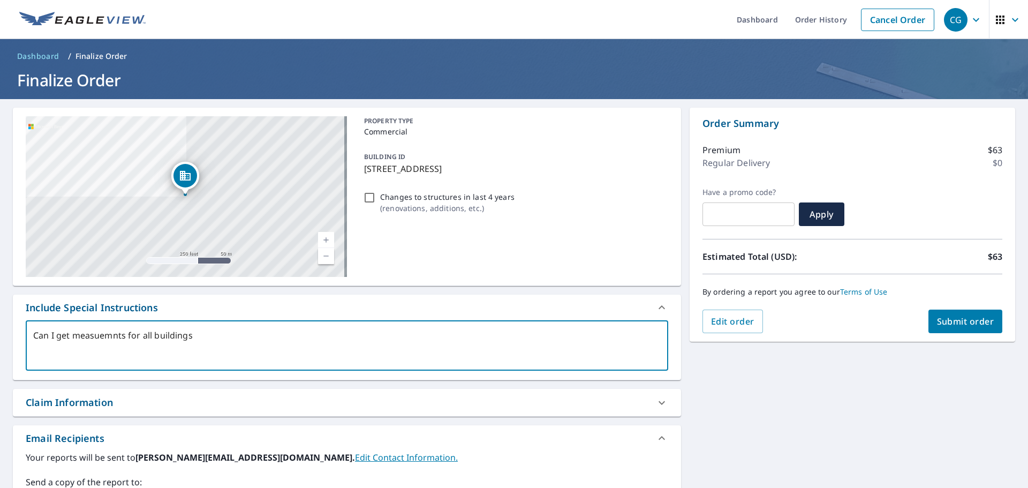
type textarea "Can I get measuemnts for all buildings"
type textarea "x"
checkbox input "true"
type textarea "Can I get measuemnts for all buildings o"
type textarea "x"
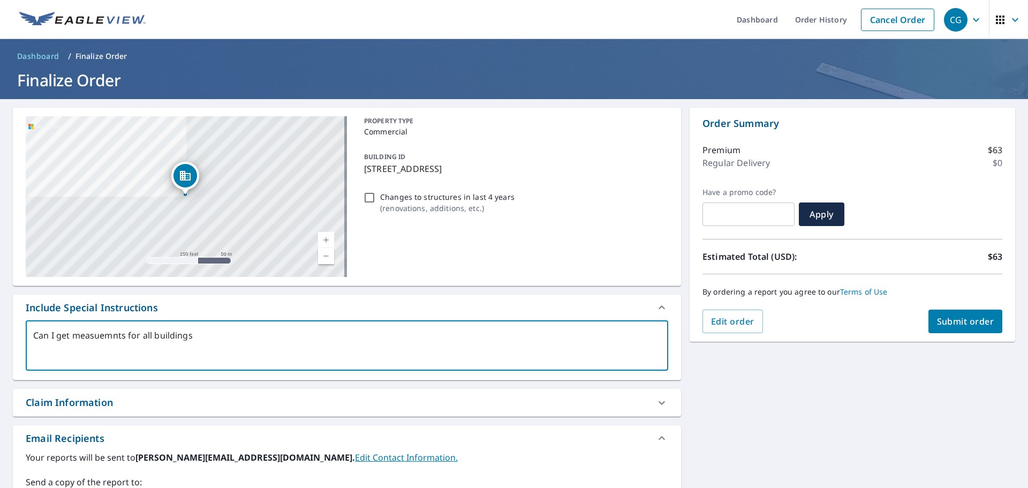
checkbox input "true"
type textarea "Can I get measuemnts for all buildings on"
type textarea "x"
checkbox input "true"
type textarea "Can I get measuemnts for all buildings on"
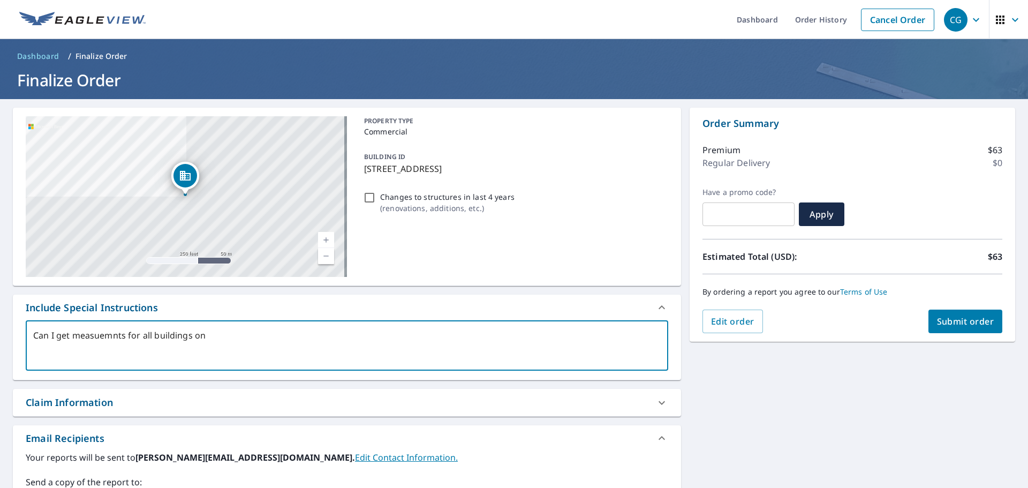
type textarea "x"
checkbox input "true"
type textarea "Can I get measuemnts for all buildings on t"
type textarea "x"
checkbox input "true"
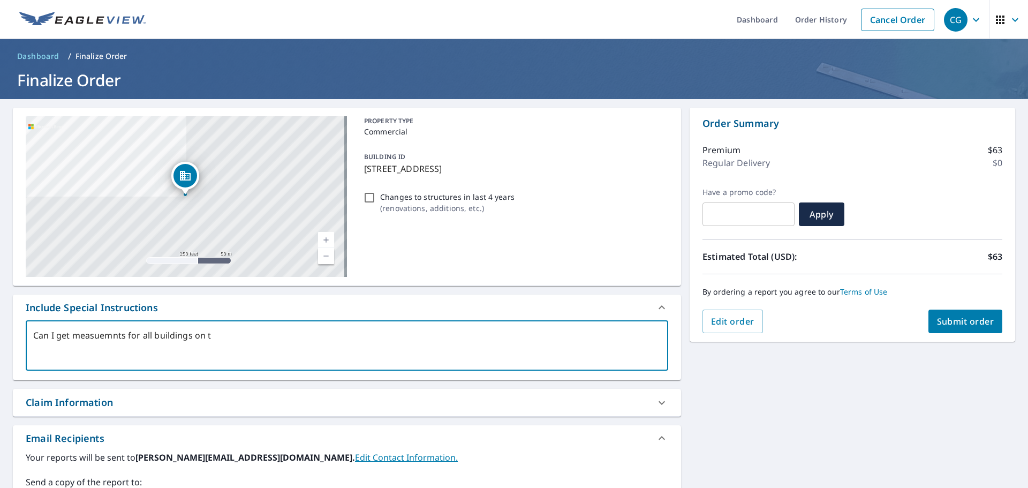
type textarea "Can I get measuemnts for all buildings on th"
type textarea "x"
checkbox input "true"
type textarea "Can I get measuemnts for all buildings on thi"
type textarea "x"
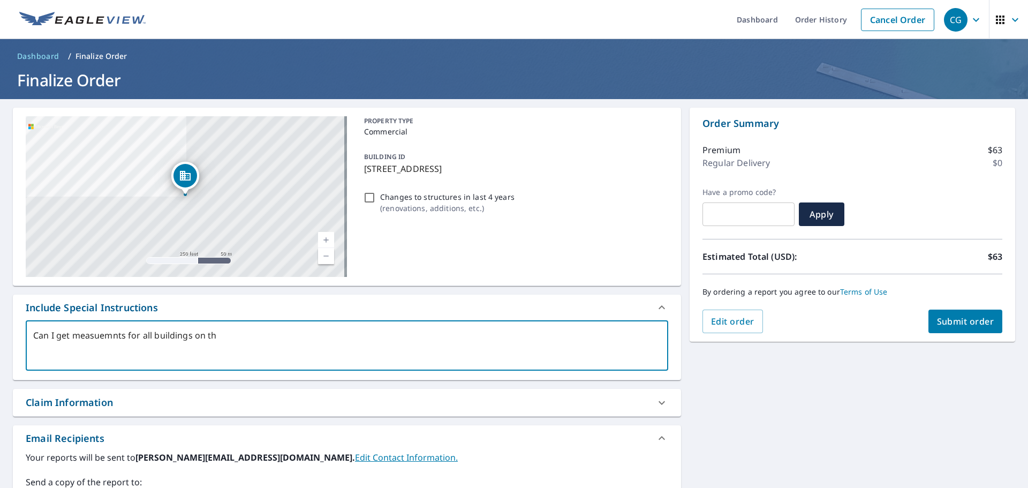
checkbox input "true"
type textarea "Can I get measuemnts for all buildings on this"
type textarea "x"
checkbox input "true"
type textarea "Can I get measuemnts for all buildings on this"
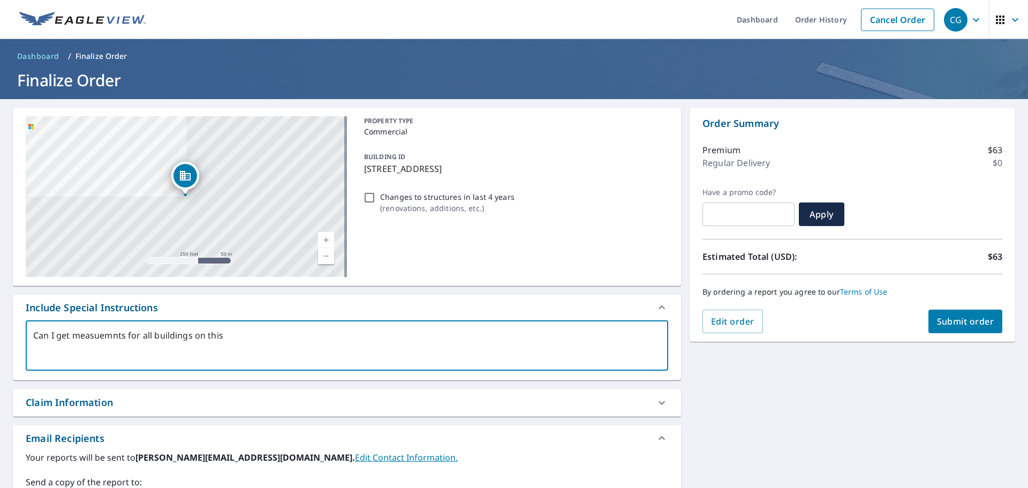
type textarea "x"
checkbox input "true"
type textarea "Can I get measuemnts for all buildings on this p"
type textarea "x"
checkbox input "true"
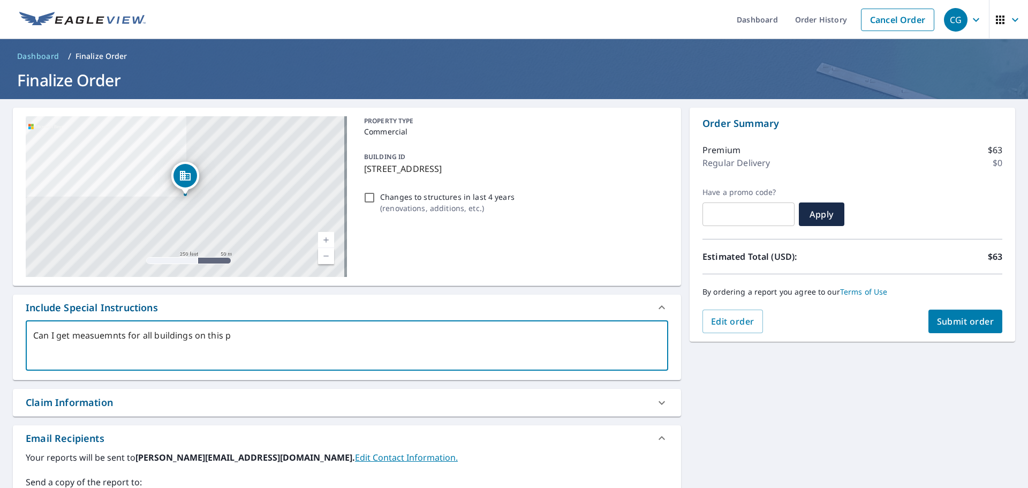
type textarea "Can I get measuemnts for all buildings on this pa"
type textarea "x"
checkbox input "true"
type textarea "Can I get measuemnts for all buildings on this par"
type textarea "x"
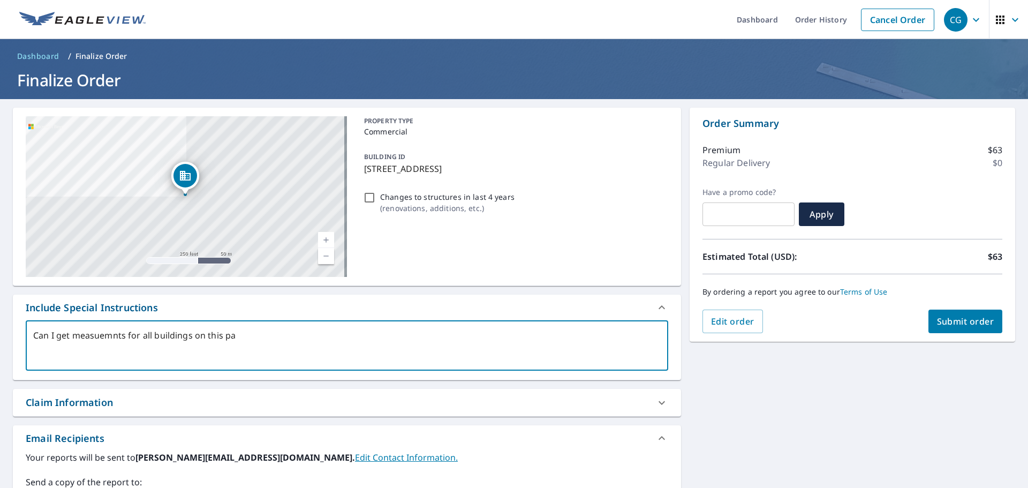
checkbox input "true"
type textarea "Can I get measuemnts for all buildings on this parc"
type textarea "x"
click at [111, 331] on textarea "Can I get measuemnts for all buildings on this parcel please" at bounding box center [347, 345] width 628 height 31
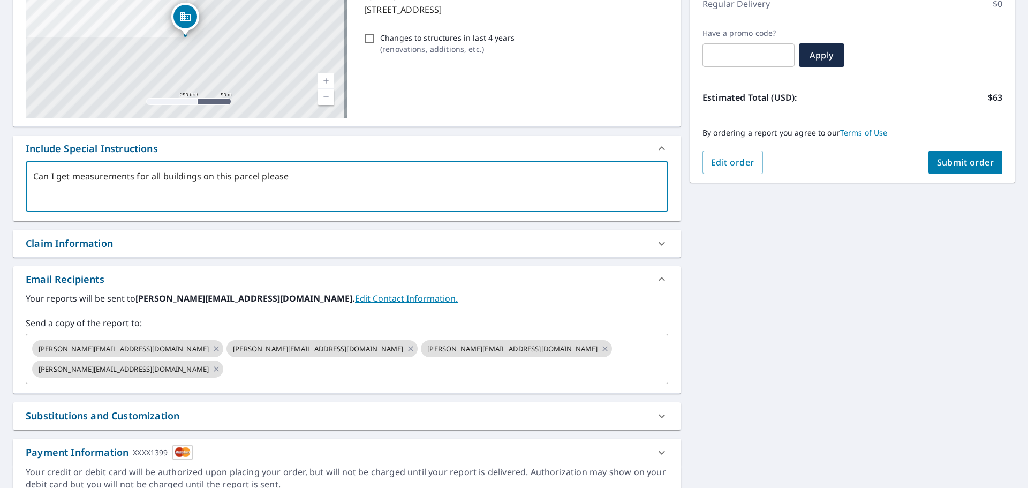
scroll to position [161, 0]
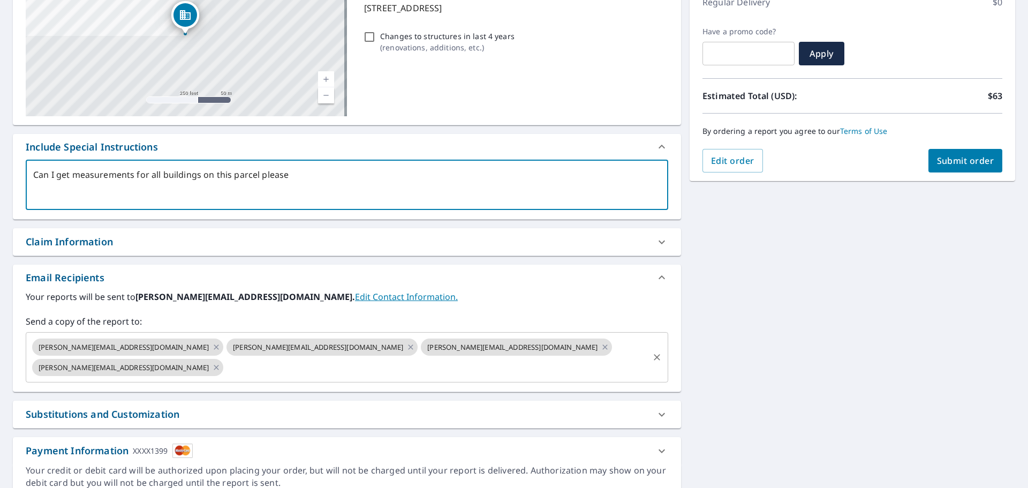
click at [654, 354] on icon "Clear" at bounding box center [657, 357] width 6 height 6
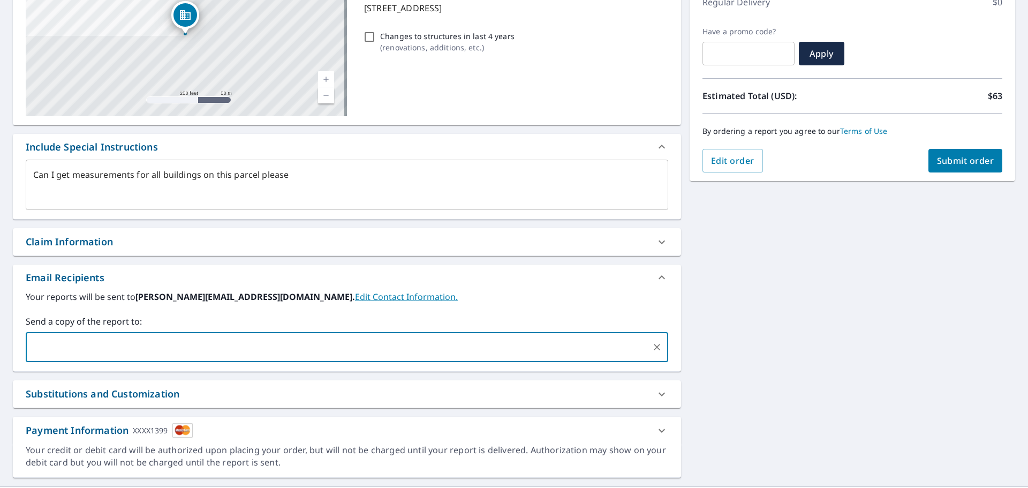
click at [956, 164] on span "Submit order" at bounding box center [965, 161] width 57 height 12
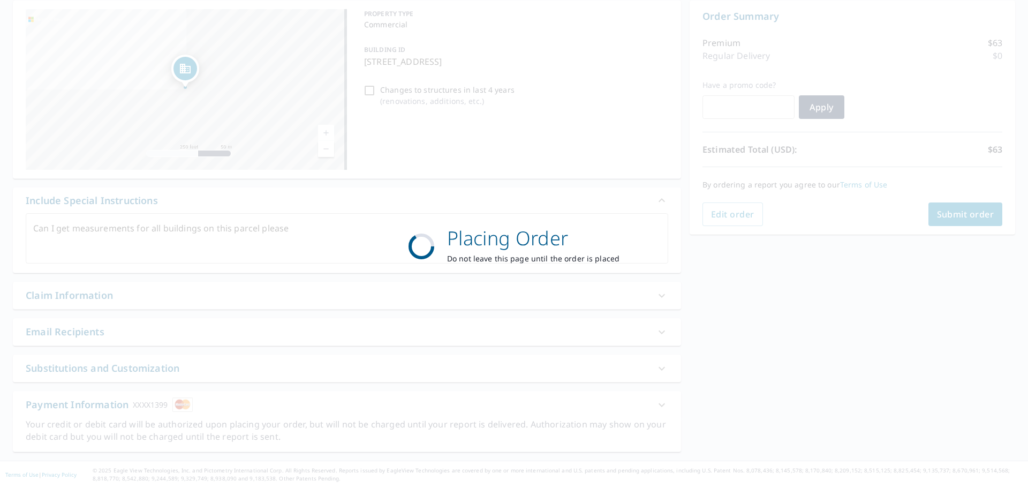
scroll to position [107, 0]
